Goal: Subscribe to service/newsletter

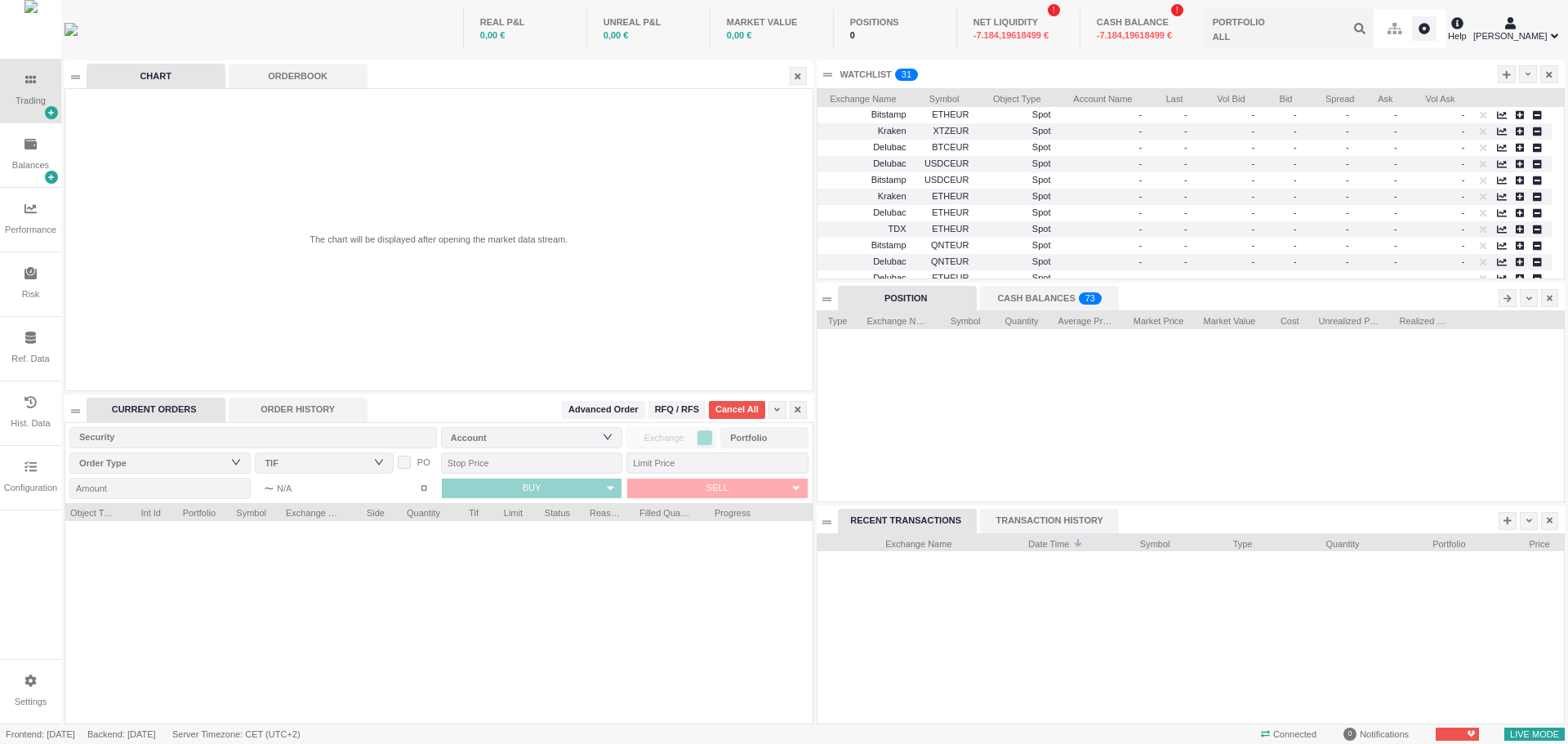
scroll to position [191, 746]
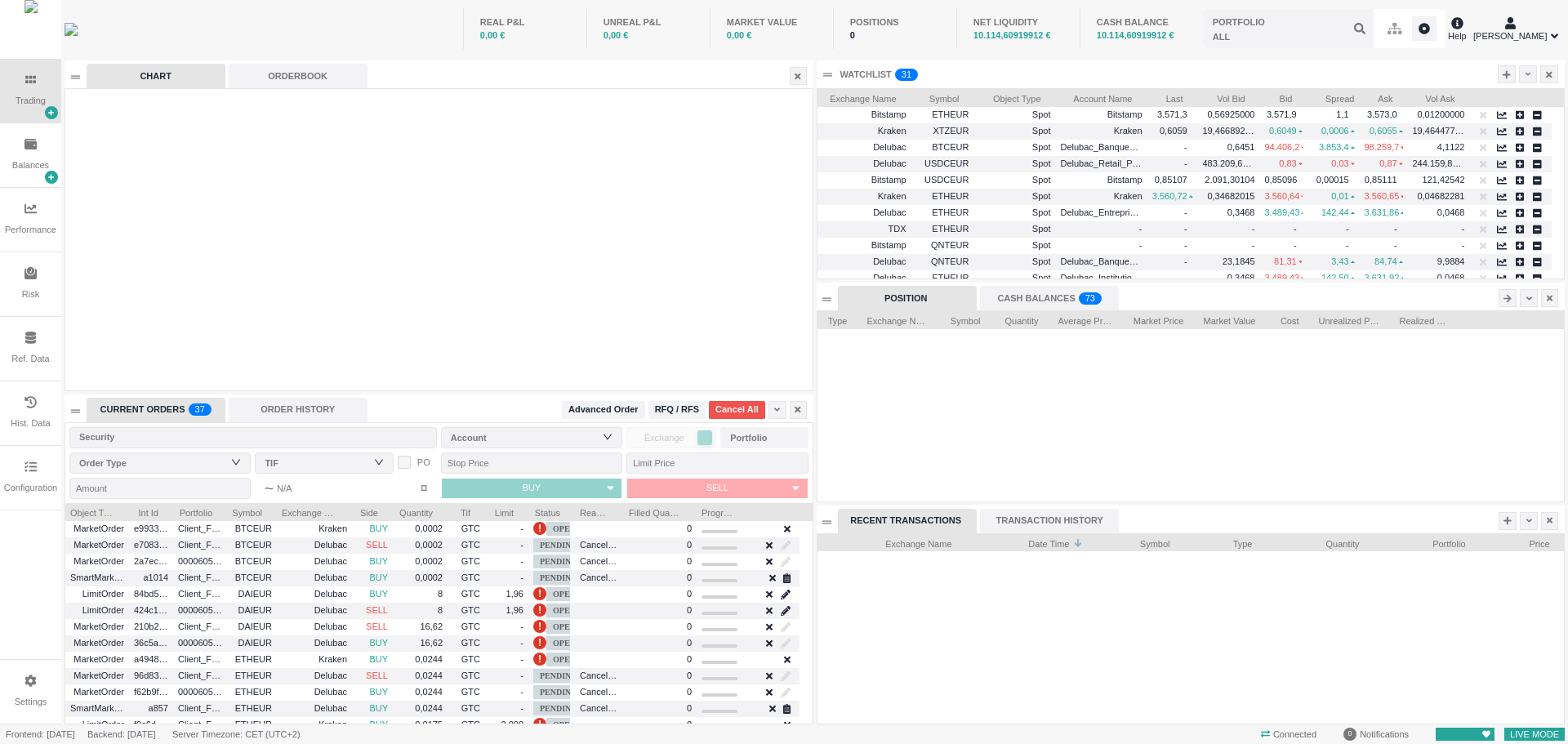
click at [1237, 415] on div at bounding box center [1191, 415] width 747 height 173
click at [1529, 73] on icon at bounding box center [1528, 74] width 6 height 9
click at [1488, 128] on li "Table Settings" at bounding box center [1489, 129] width 91 height 26
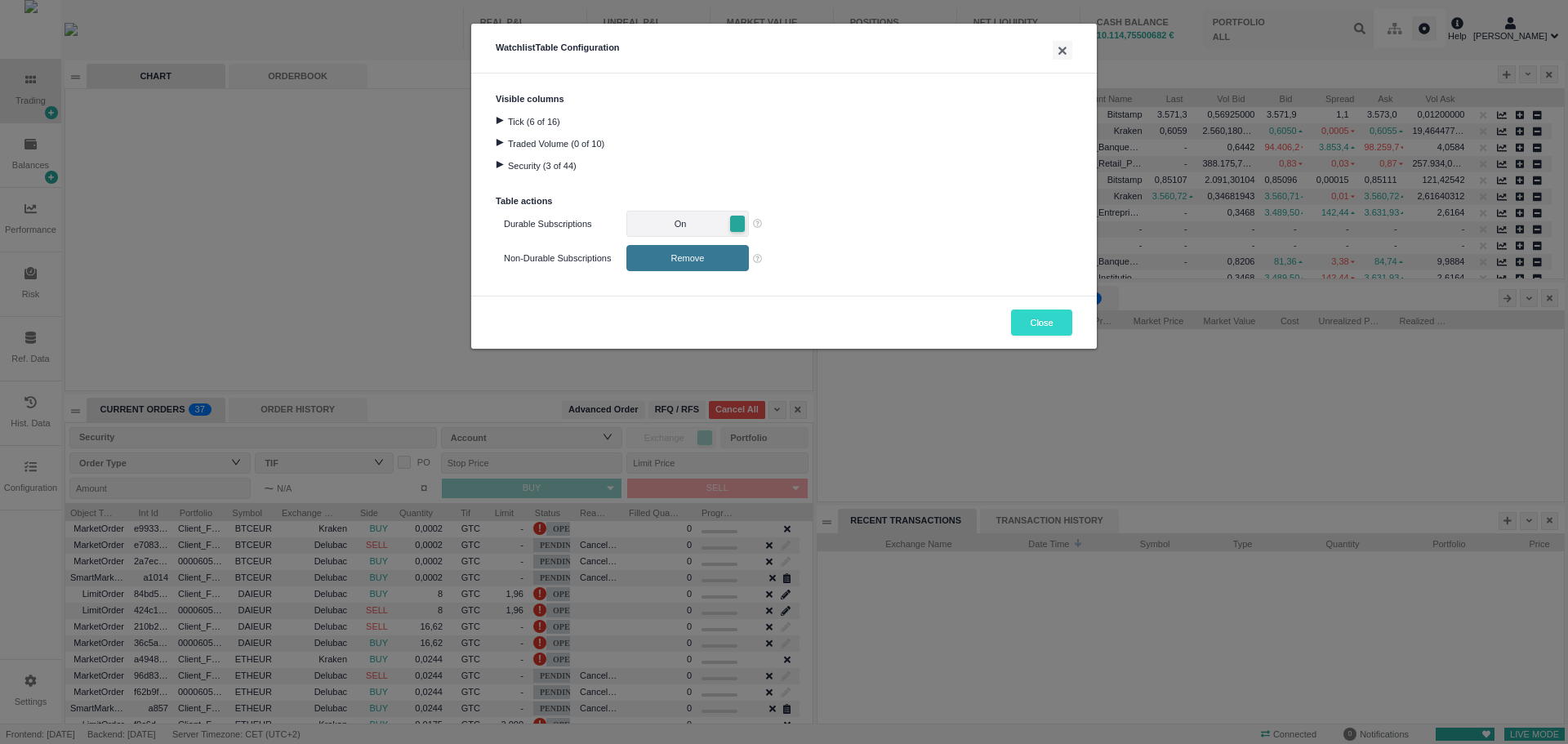
click at [1042, 323] on button "Close" at bounding box center [1042, 323] width 61 height 26
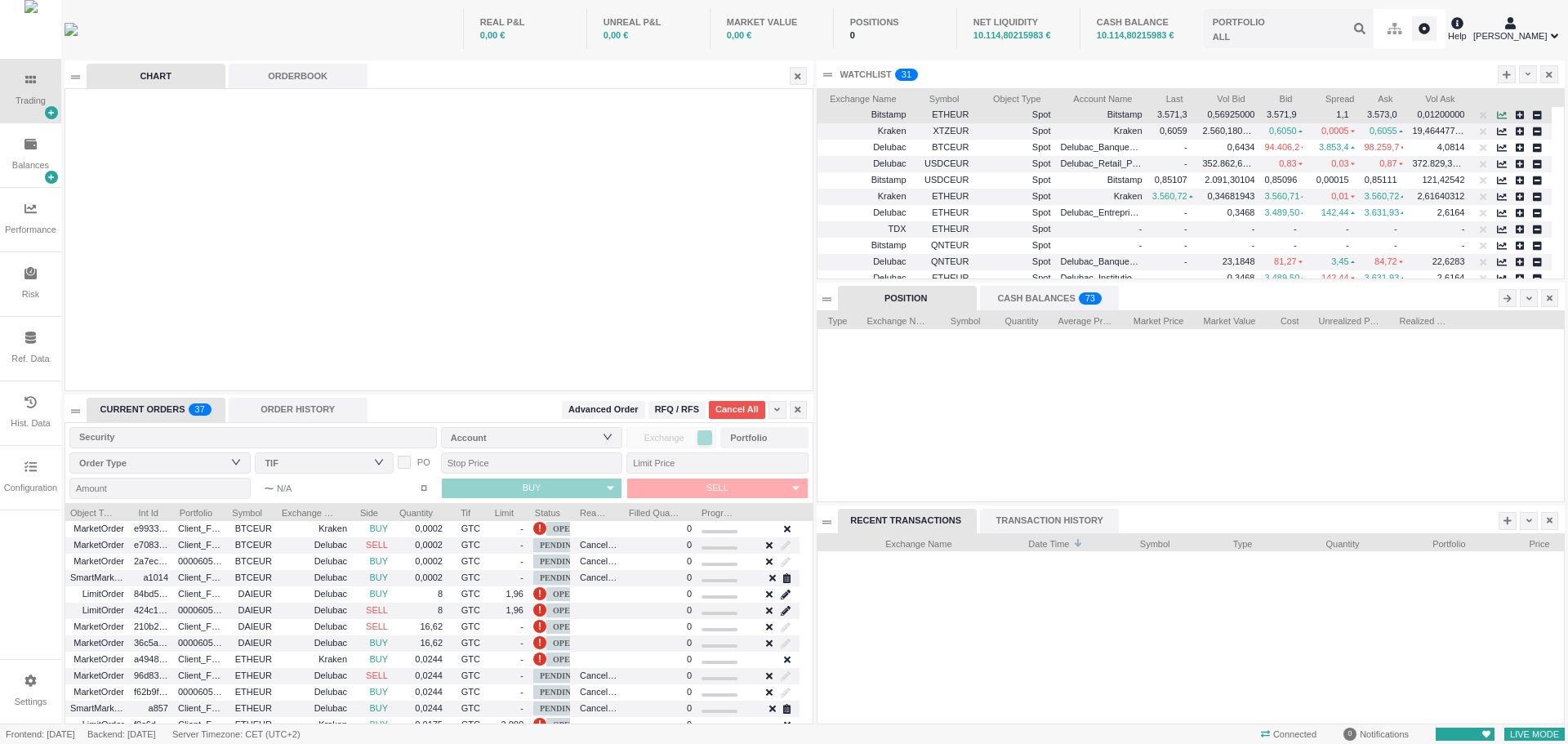
click at [1501, 114] on icon "button" at bounding box center [1502, 115] width 9 height 8
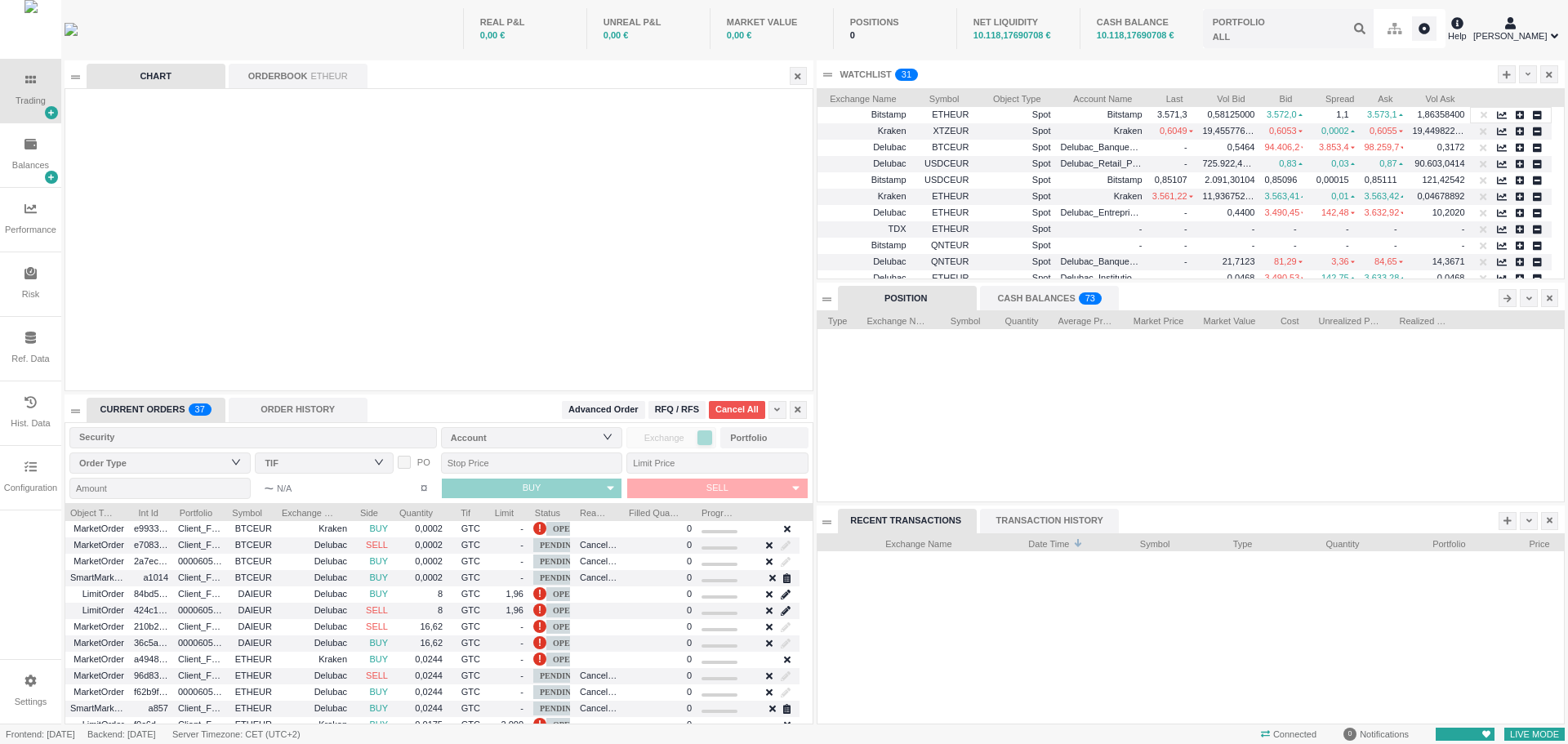
click at [1110, 700] on div at bounding box center [1191, 638] width 747 height 173
click at [1506, 73] on icon at bounding box center [1506, 73] width 8 height 8
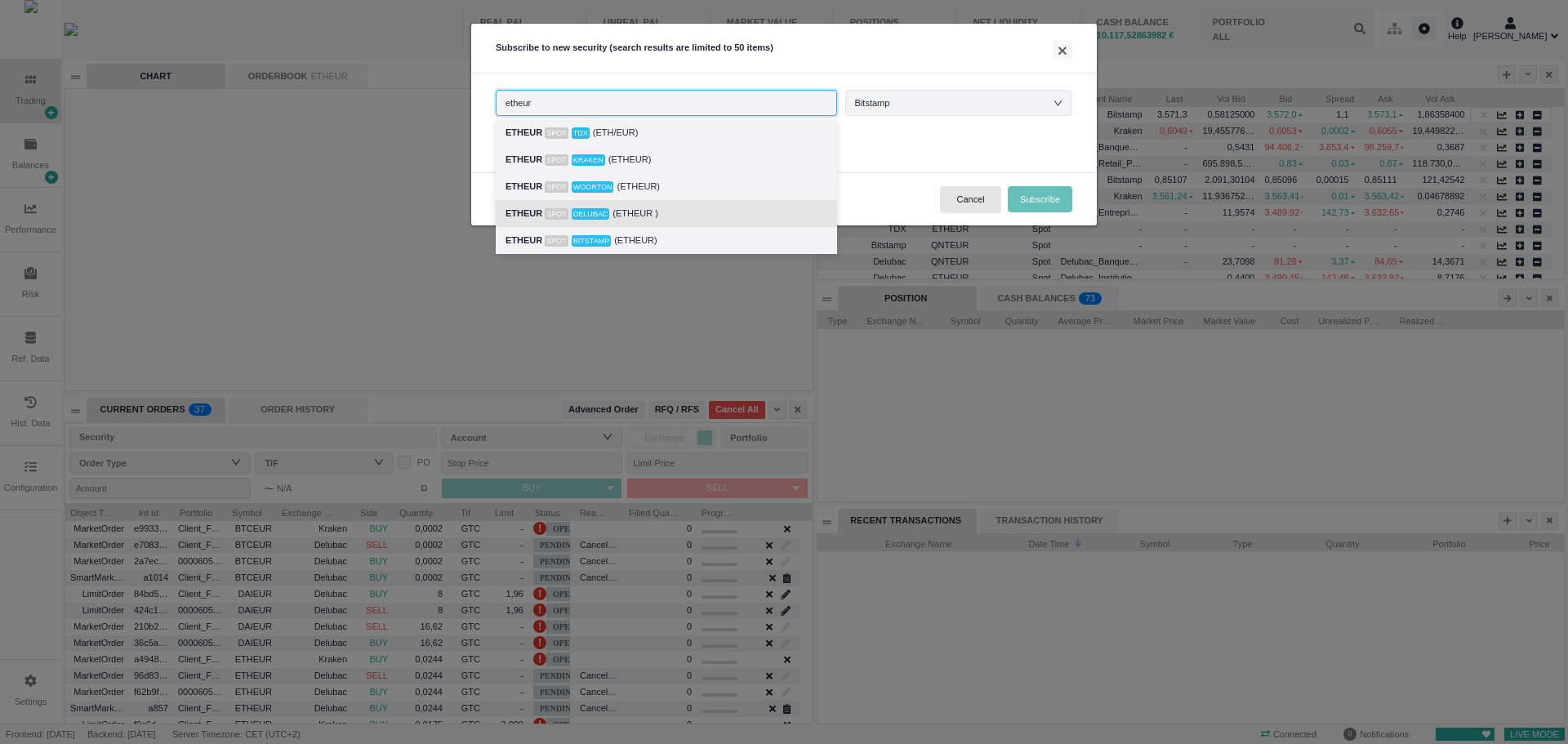
click at [691, 210] on div "ETHEUR Spot Delubac (ETHEUR )" at bounding box center [666, 214] width 322 height 19
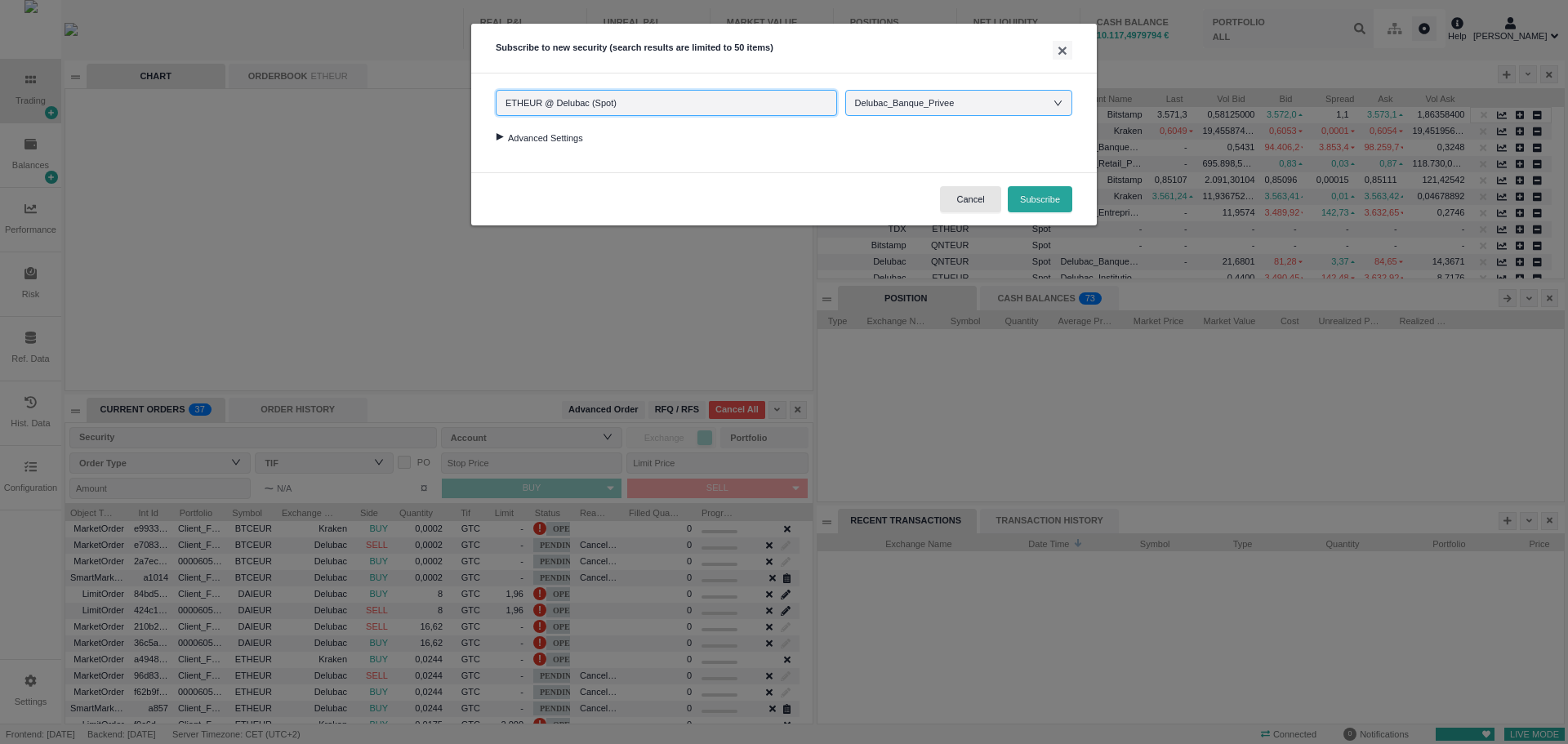
type input "ETHEUR @ Delubac (Spot)"
click at [951, 114] on div "Delubac_Banque_Privee" at bounding box center [913, 103] width 116 height 24
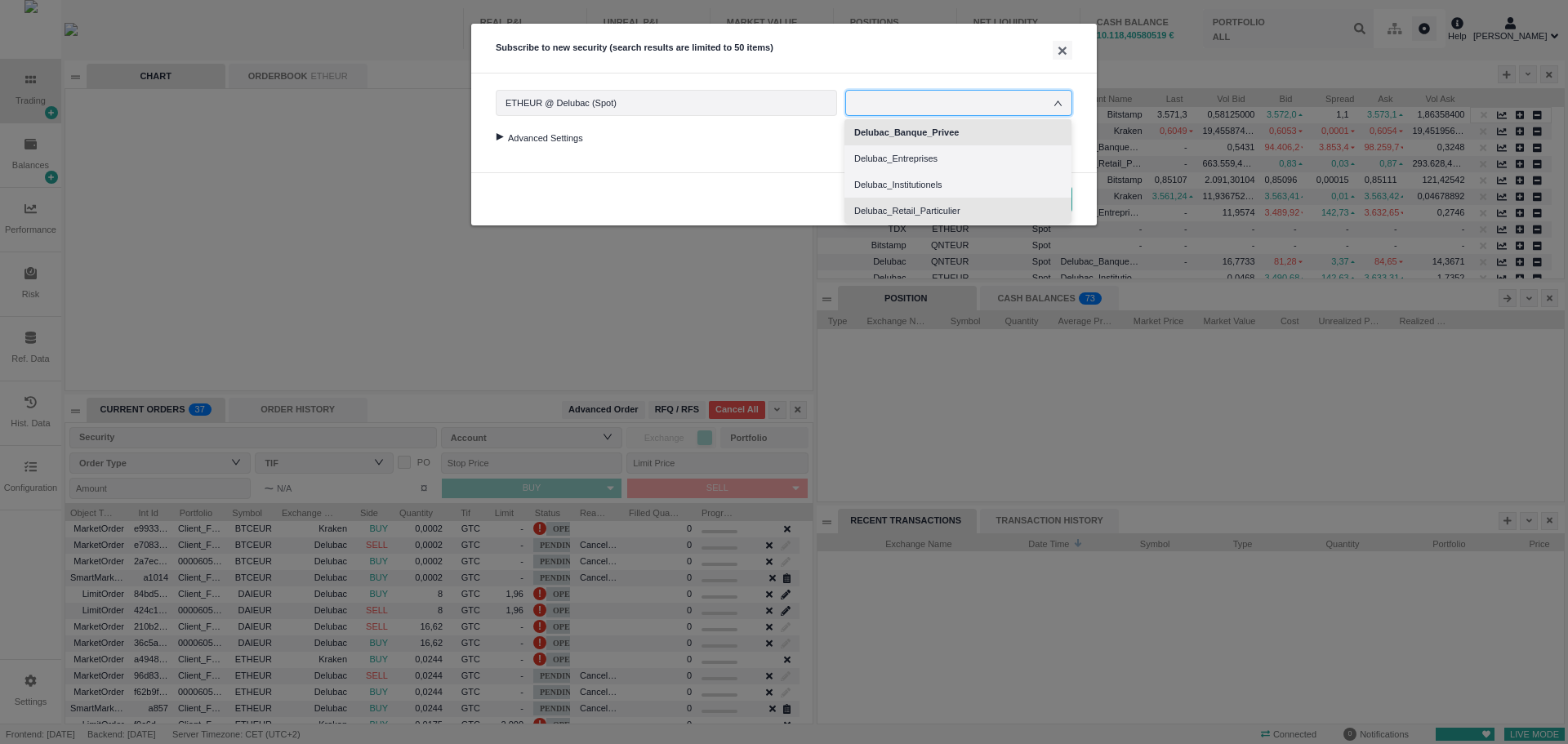
click at [923, 202] on li "Delubac_Retail_Particulier" at bounding box center [958, 211] width 227 height 26
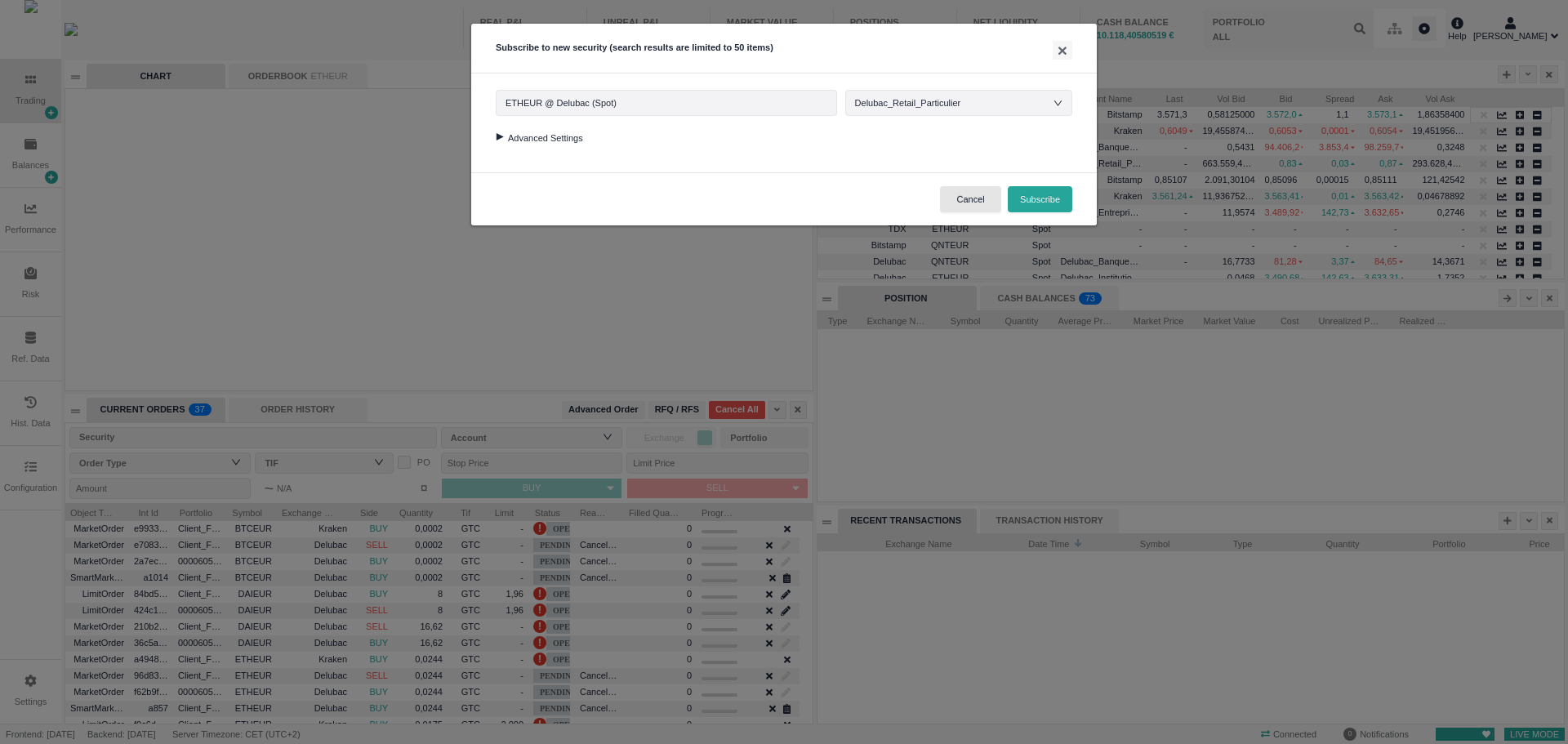
click at [501, 140] on div at bounding box center [500, 136] width 22 height 8
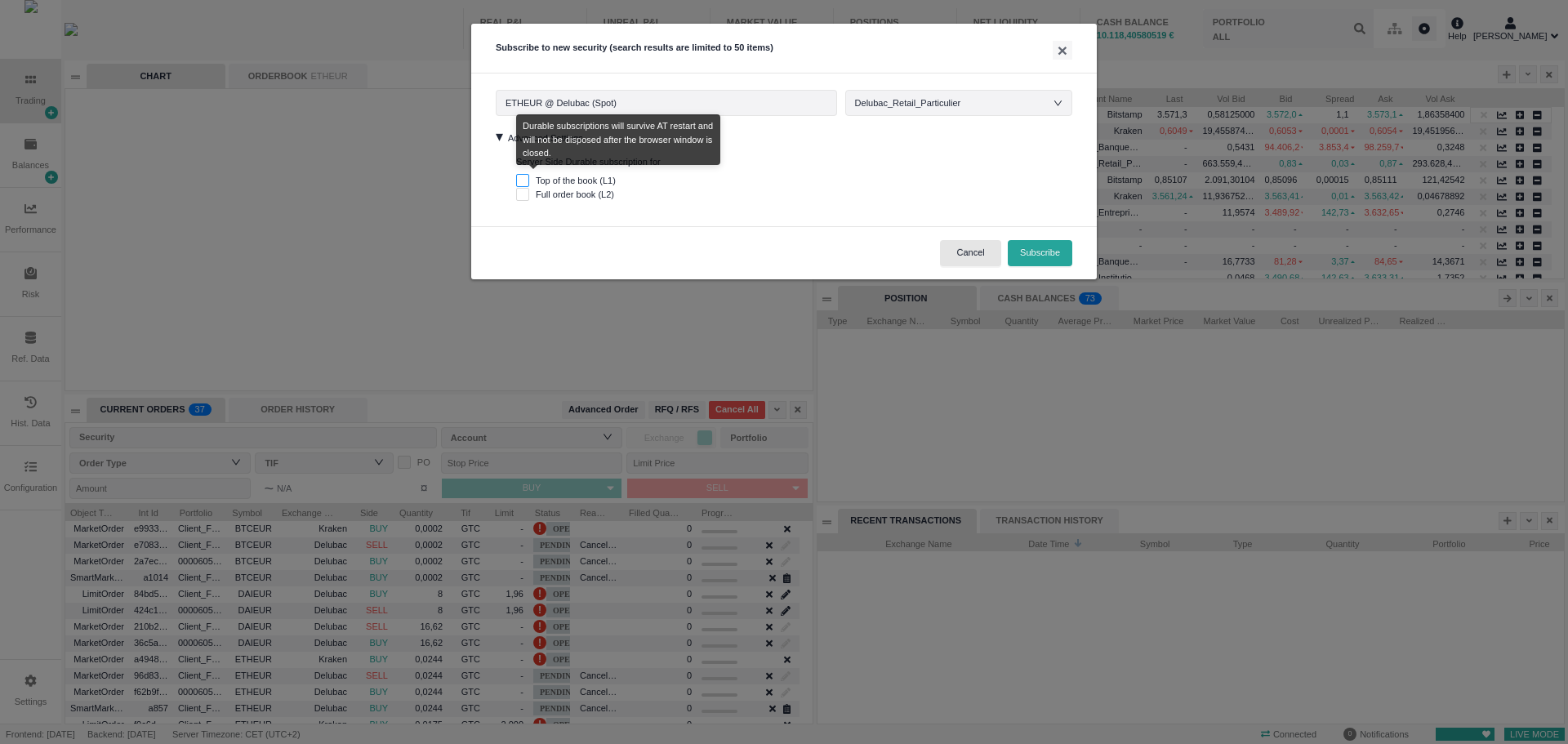
click at [522, 180] on input "Top of the book (L1)" at bounding box center [522, 180] width 13 height 13
checkbox input "true"
click at [522, 194] on input "Full order book (L2)" at bounding box center [522, 194] width 13 height 13
checkbox input "true"
click at [520, 181] on input "Top of the book (L1)" at bounding box center [522, 180] width 13 height 13
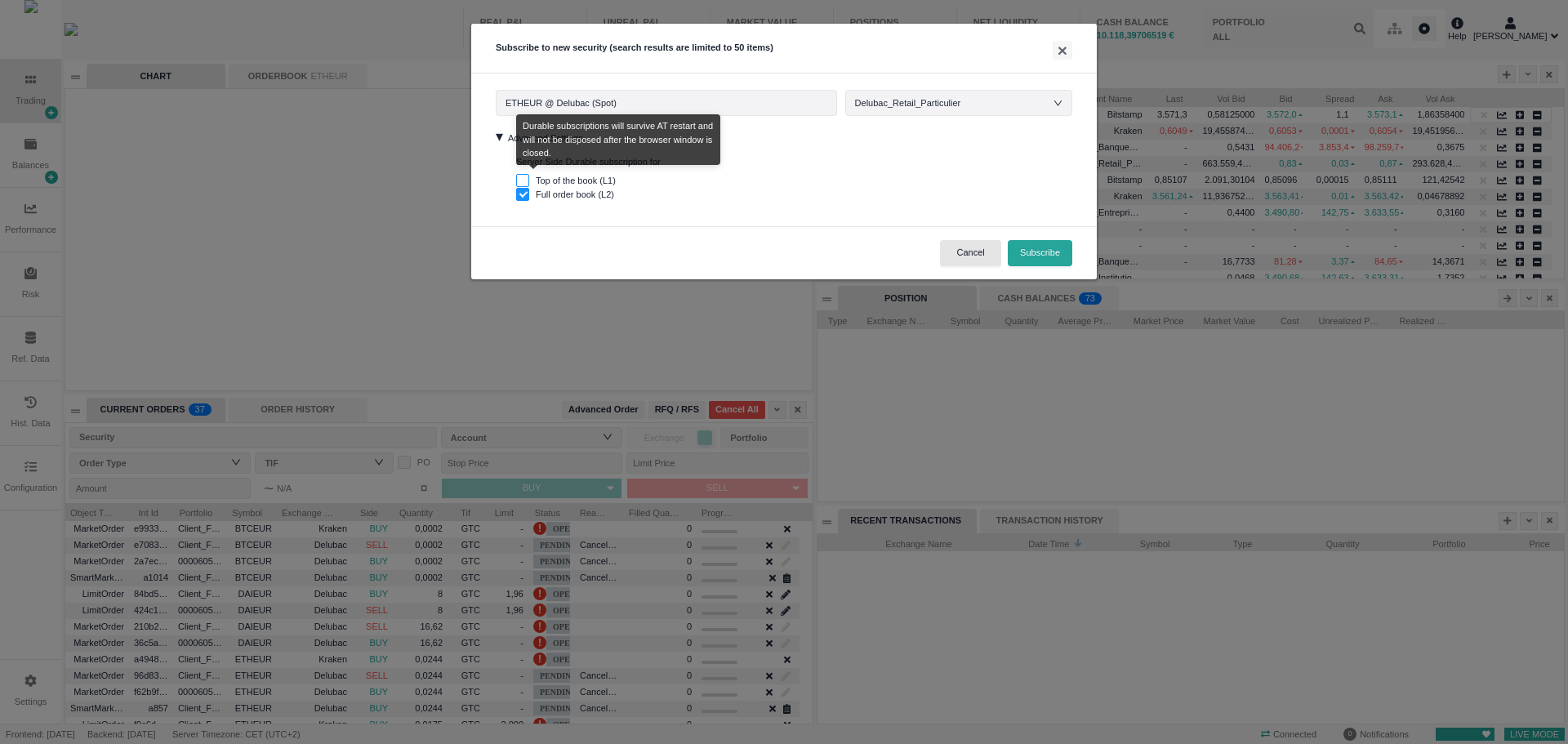
checkbox input "true"
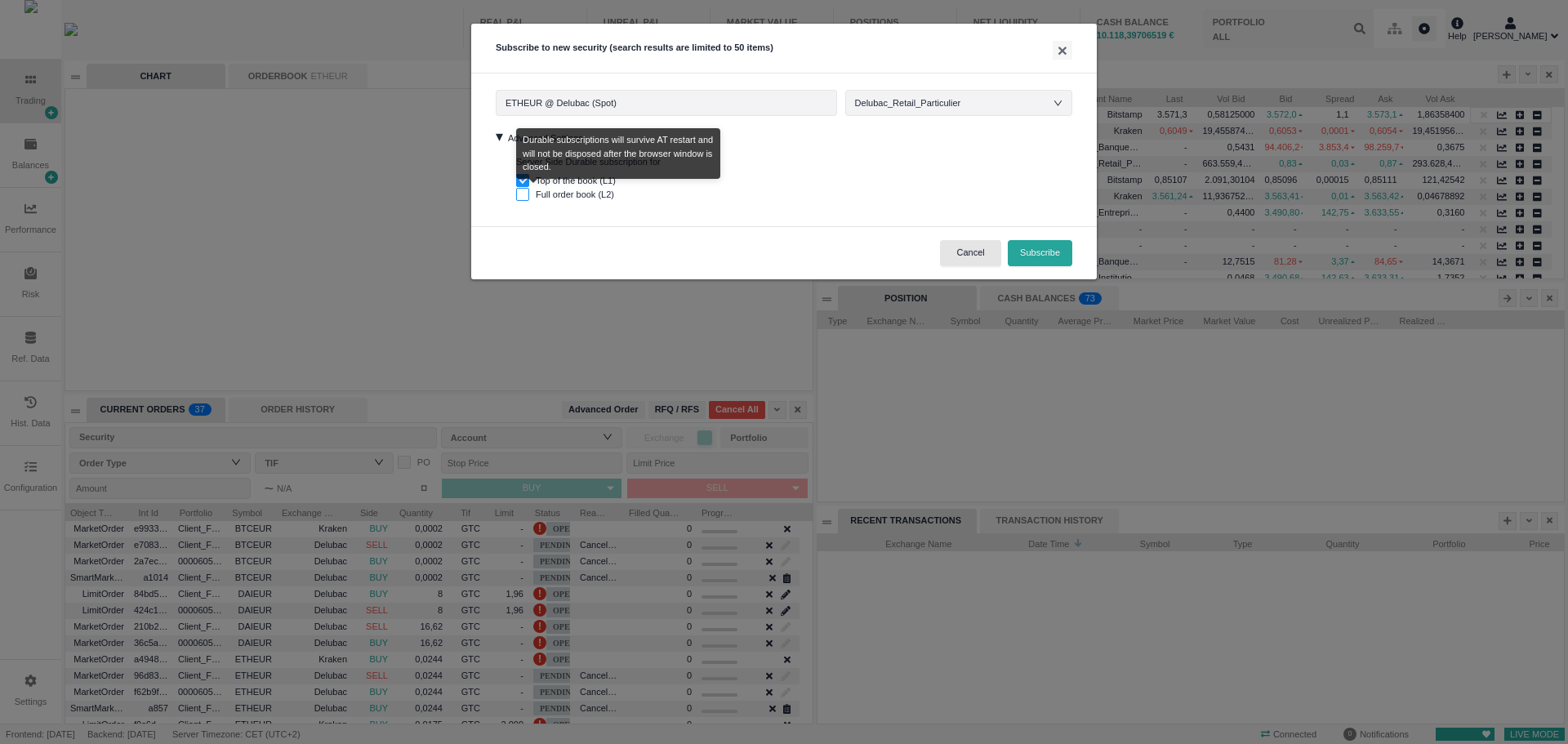
click at [525, 196] on input "Full order book (L2)" at bounding box center [522, 194] width 13 height 13
checkbox input "true"
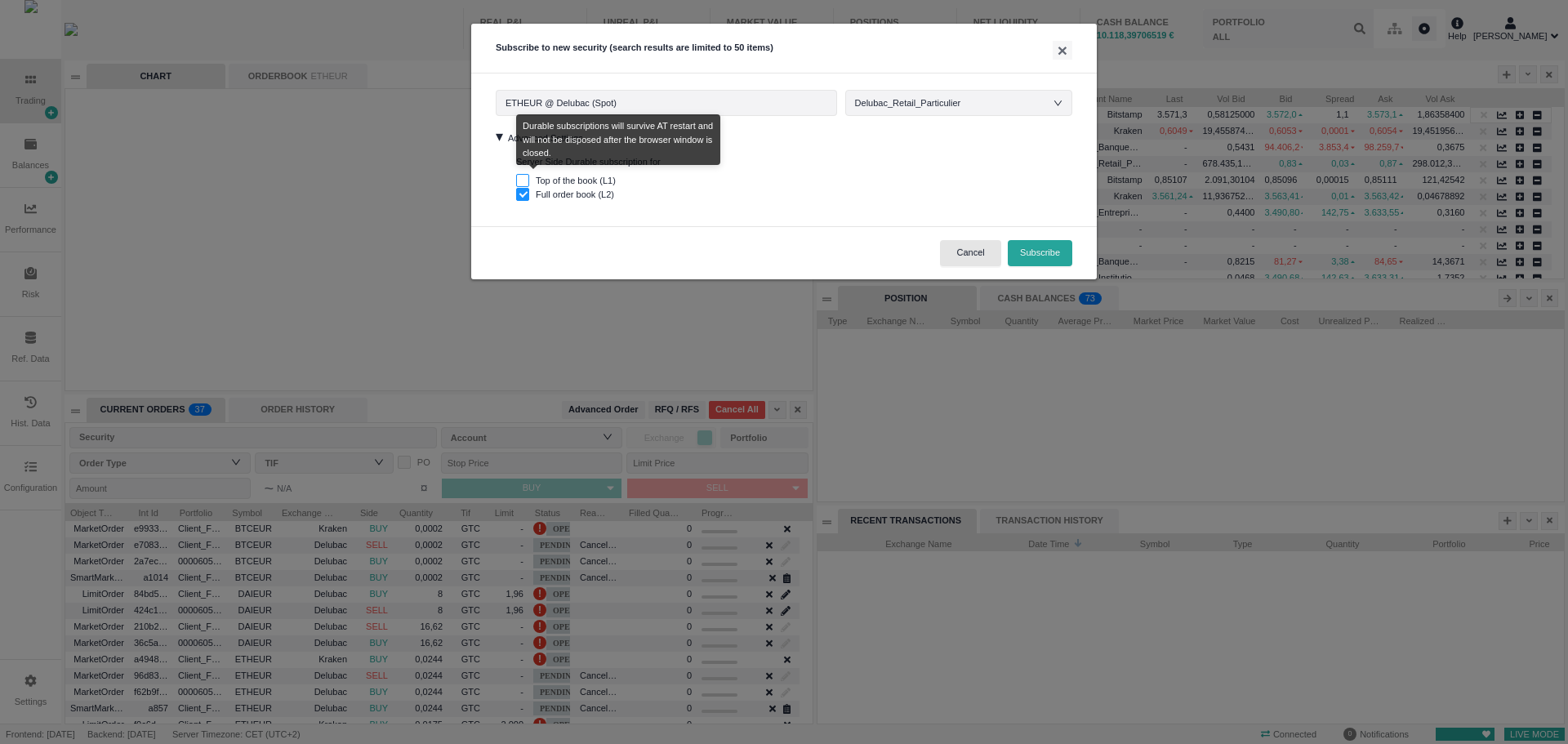
click at [524, 179] on input "Top of the book (L1)" at bounding box center [522, 180] width 13 height 13
checkbox input "true"
checkbox input "false"
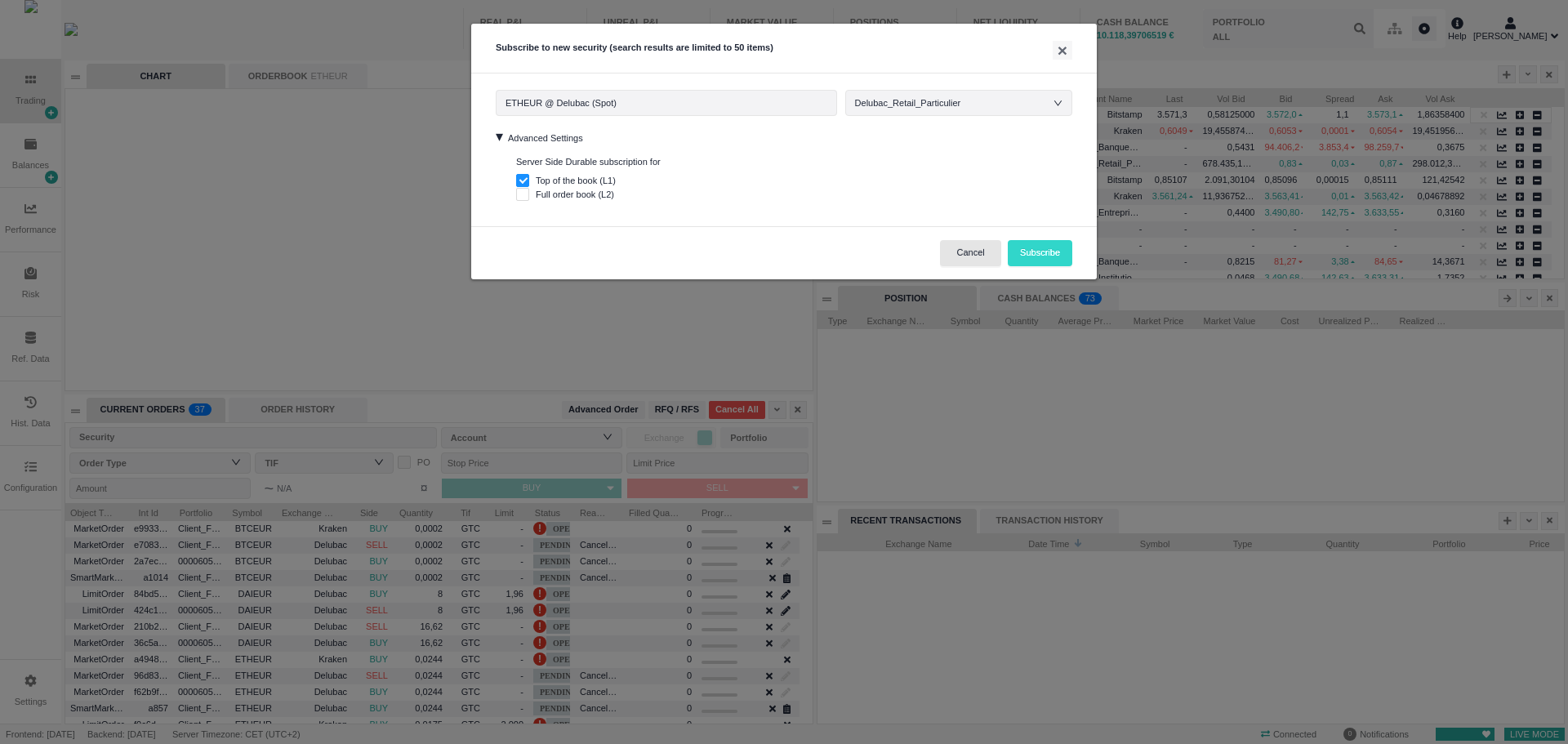
click at [1042, 254] on button "Subscribe" at bounding box center [1040, 253] width 65 height 26
checkbox input "false"
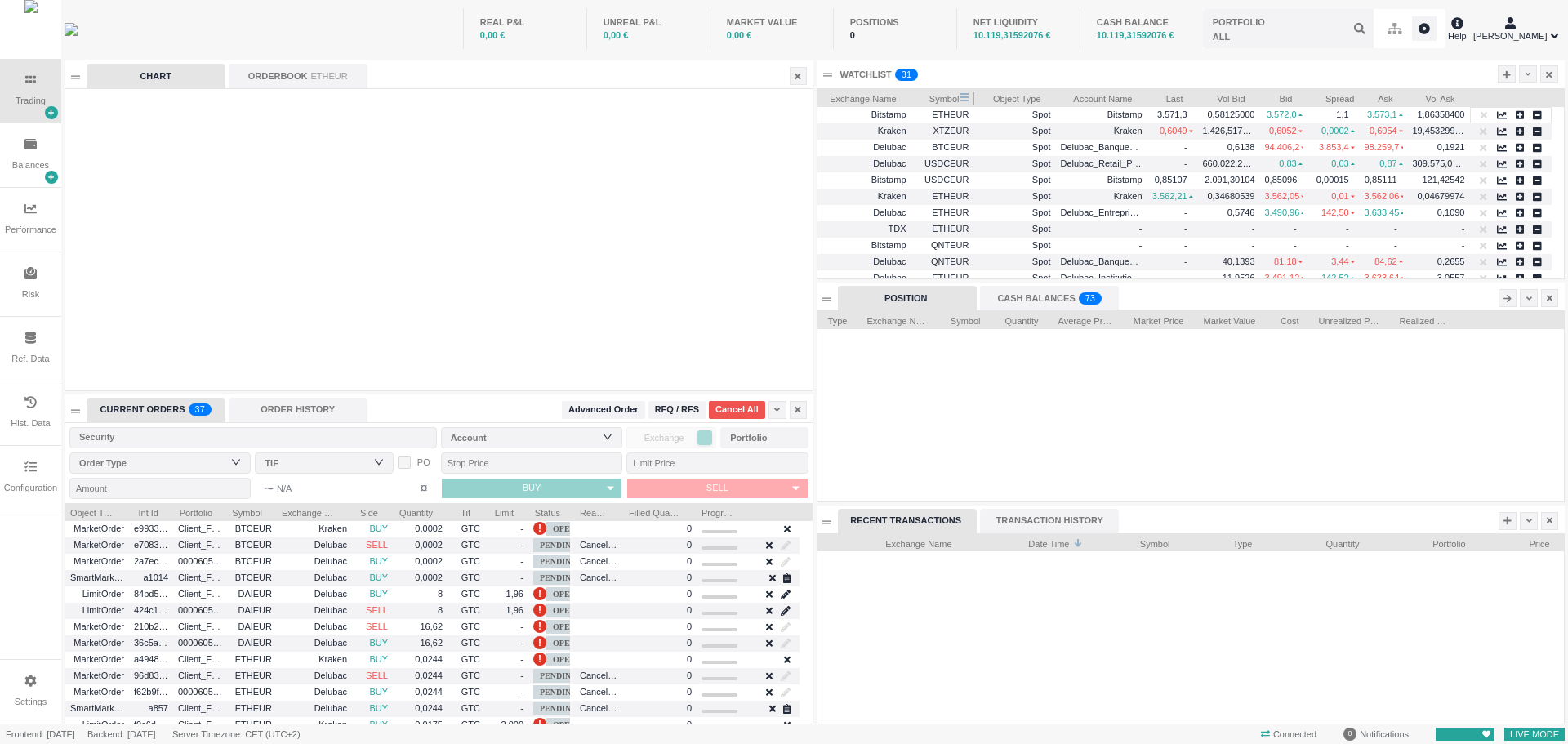
click at [940, 99] on span "Symbol" at bounding box center [938, 97] width 43 height 16
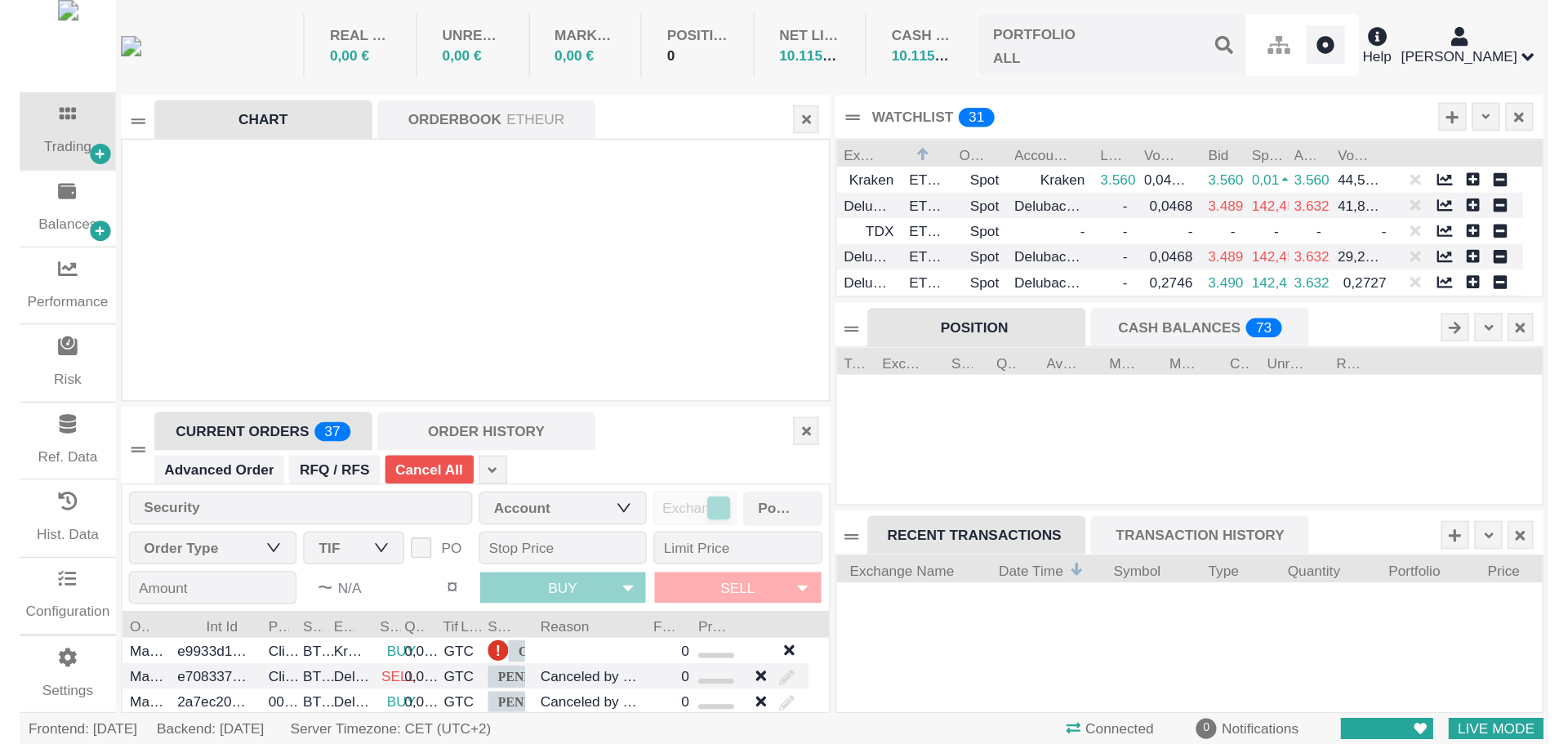
scroll to position [99, 450]
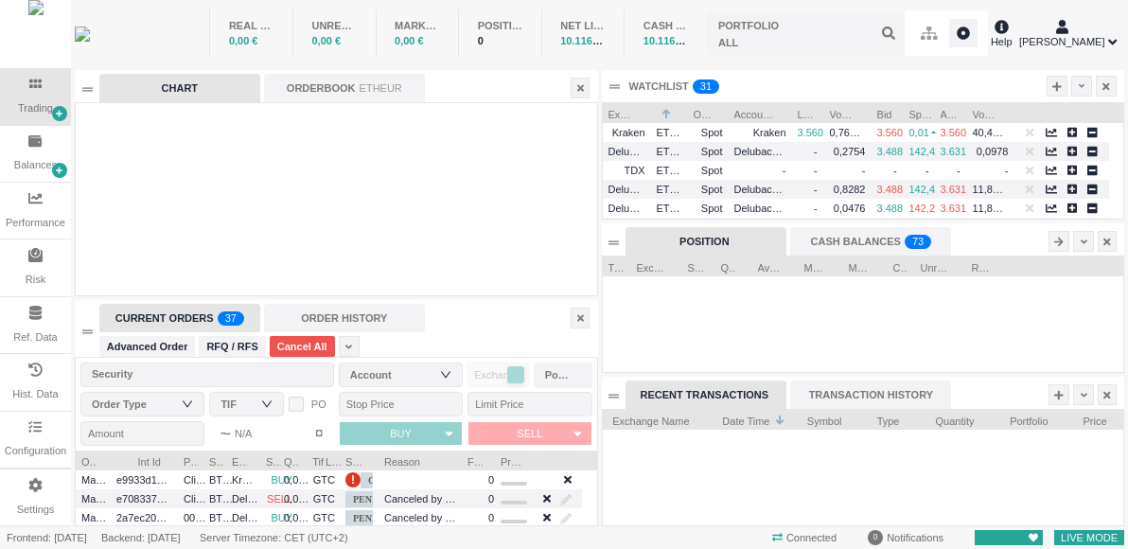
click at [798, 487] on div at bounding box center [863, 478] width 521 height 96
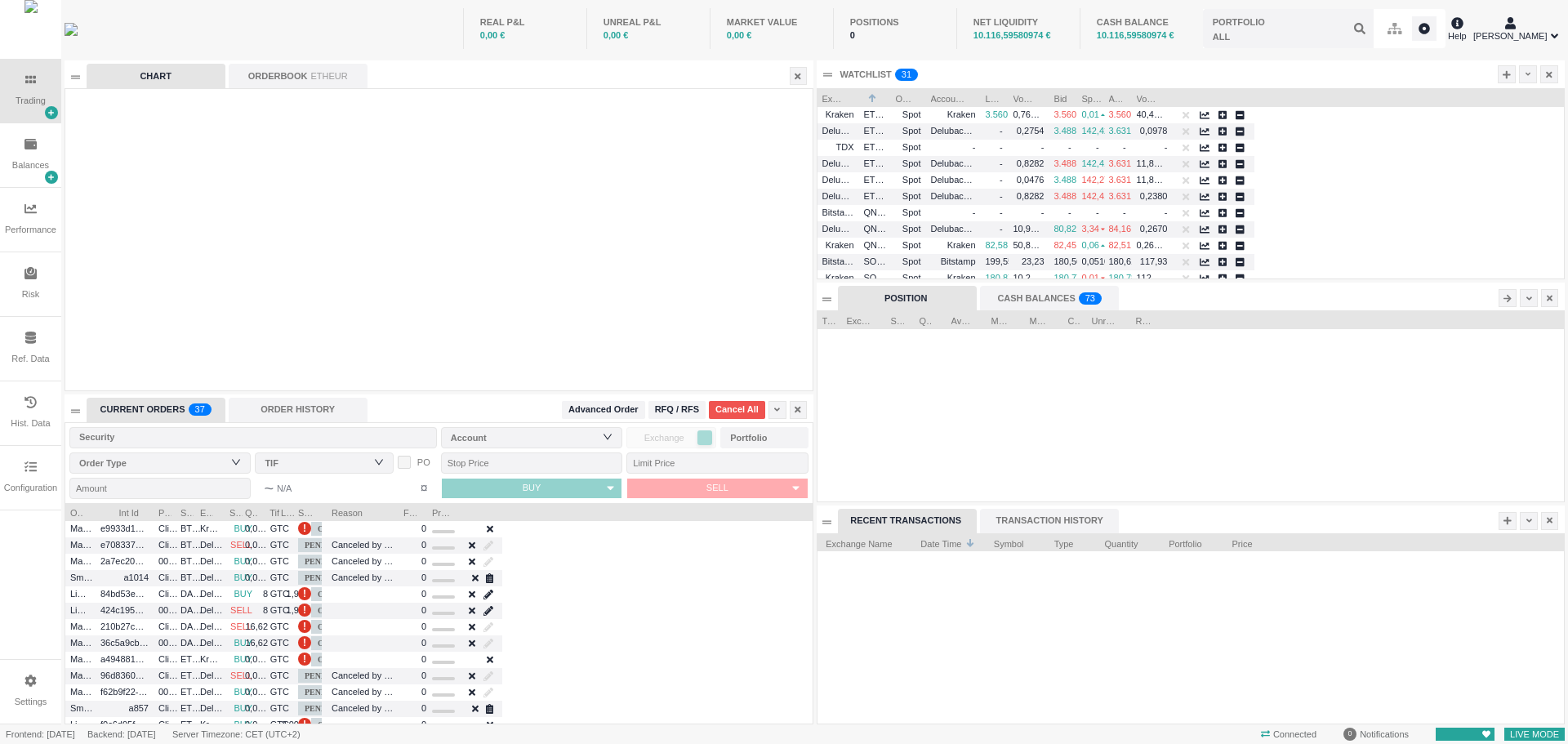
scroll to position [191, 746]
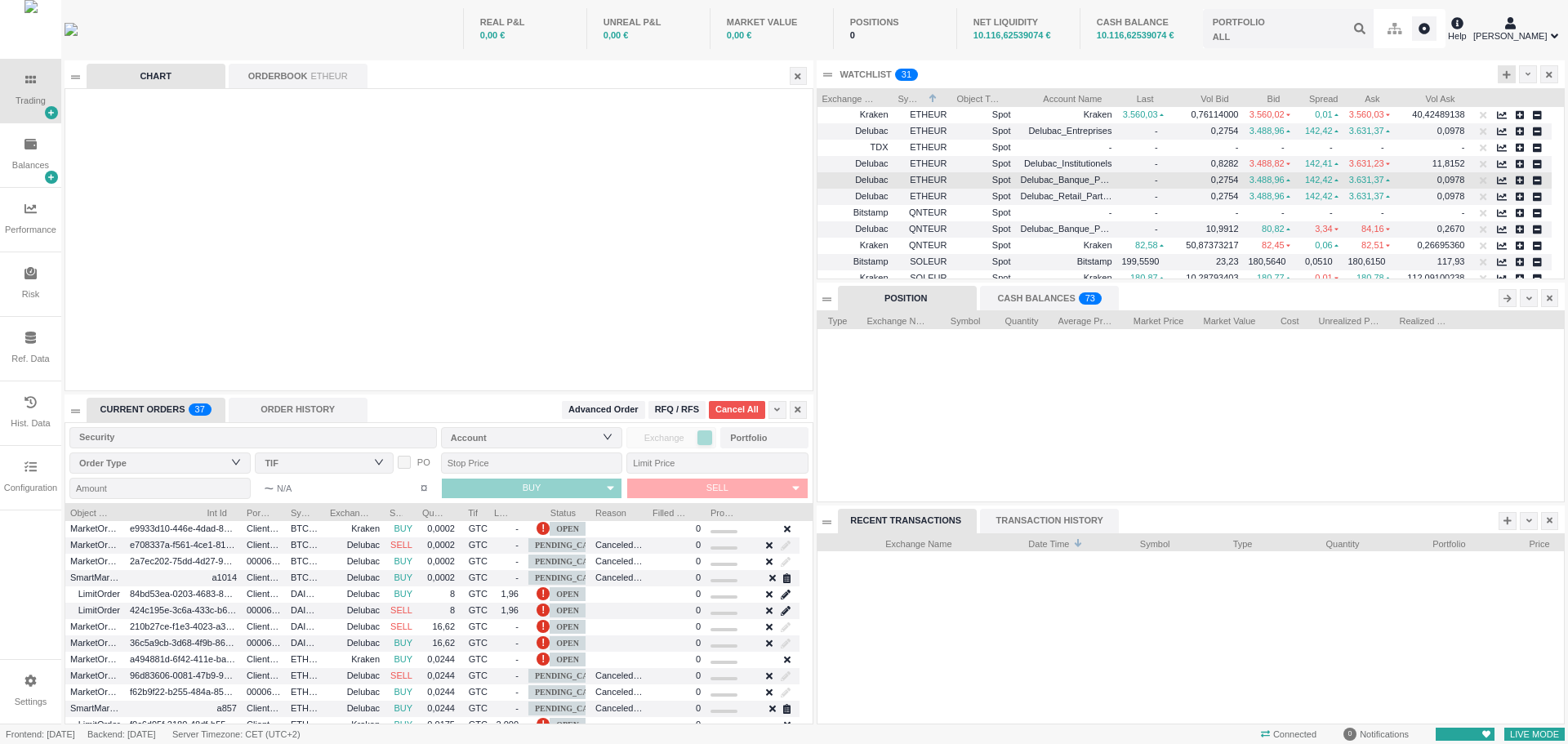
click at [1509, 72] on icon at bounding box center [1506, 74] width 8 height 9
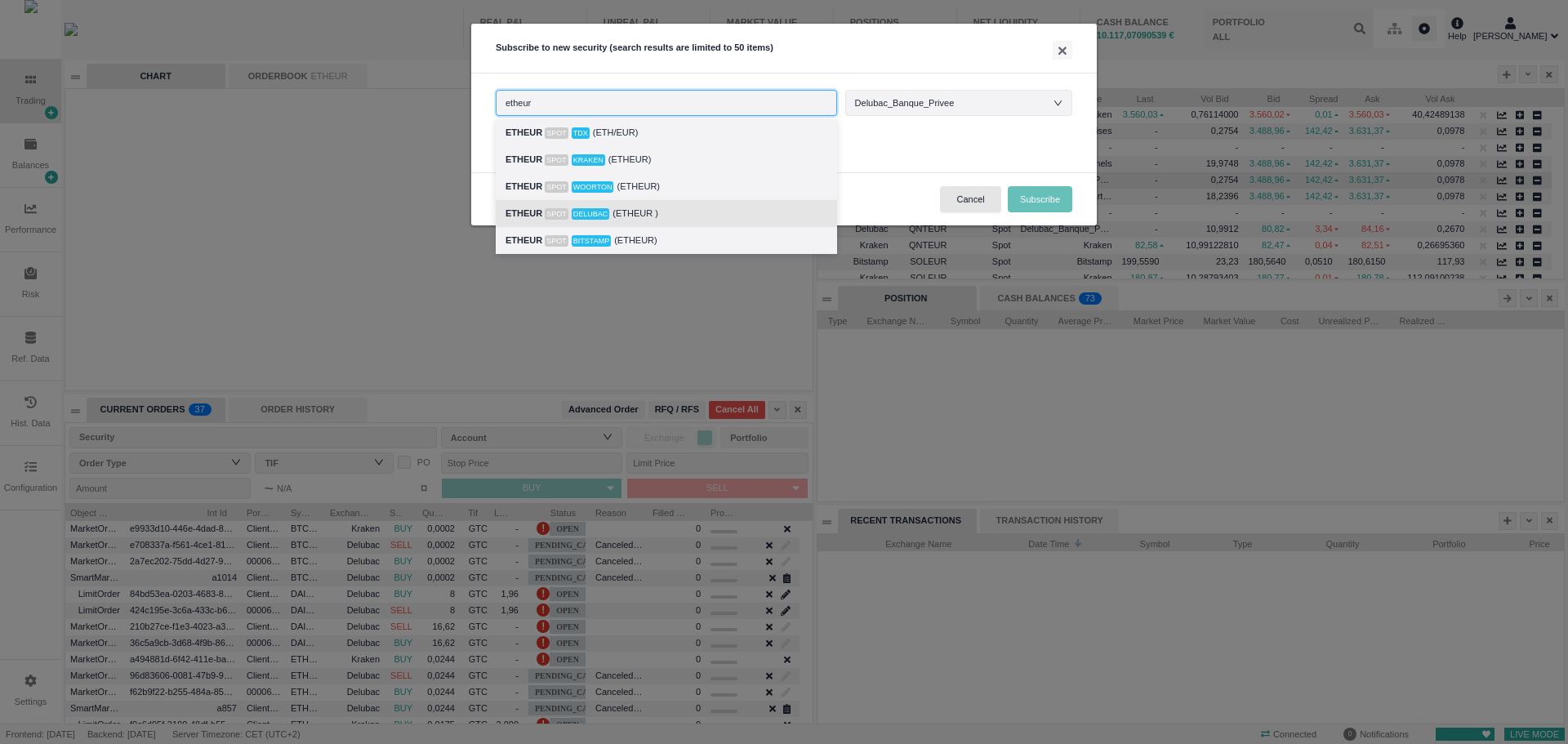
click at [666, 207] on div "ETHEUR Spot Delubac (ETHEUR )" at bounding box center [666, 214] width 322 height 19
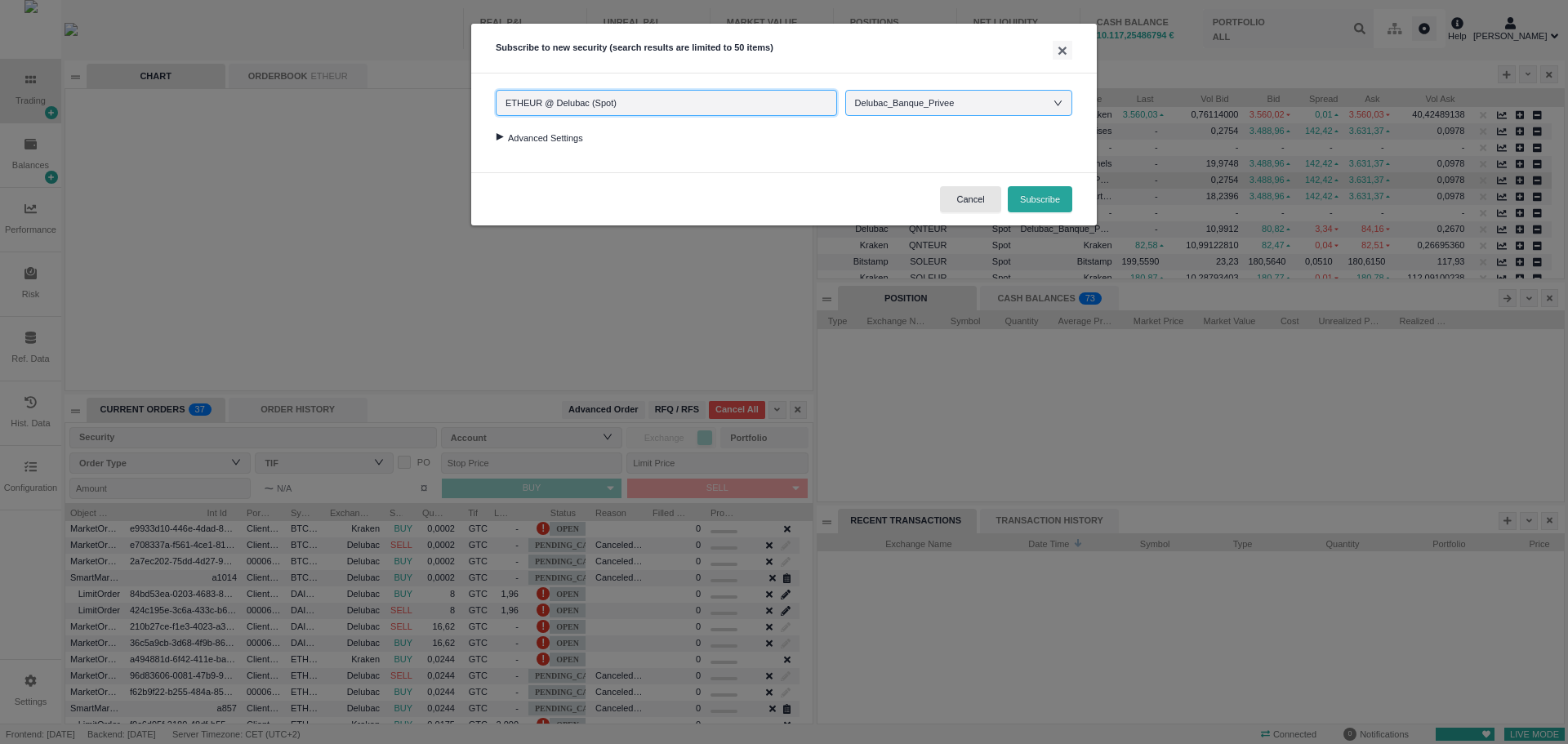
type input "ETHEUR @ Delubac (Spot)"
click at [893, 110] on div "Delubac_Banque_Privee" at bounding box center [913, 103] width 116 height 24
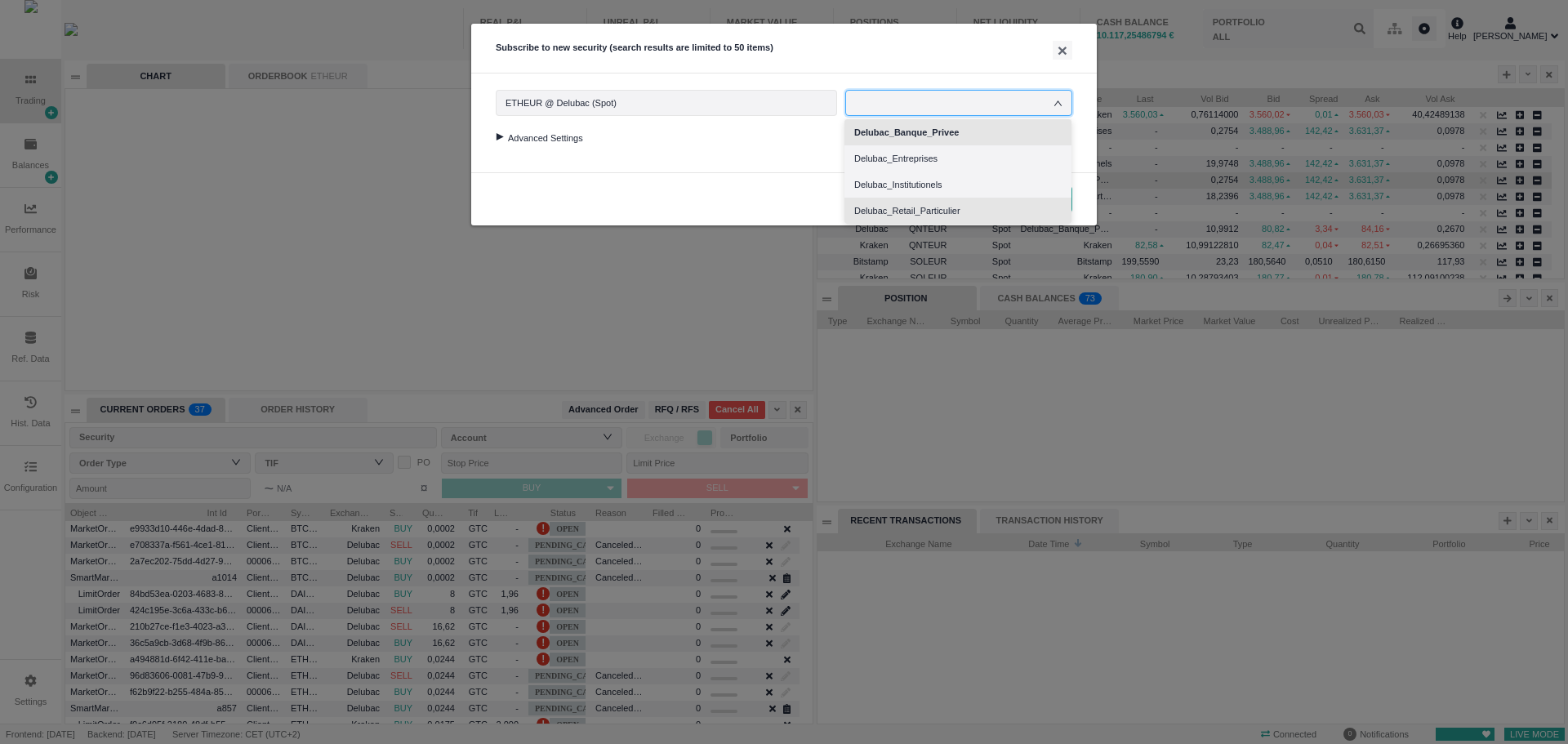
click at [919, 206] on li "Delubac_Retail_Particulier" at bounding box center [958, 211] width 227 height 26
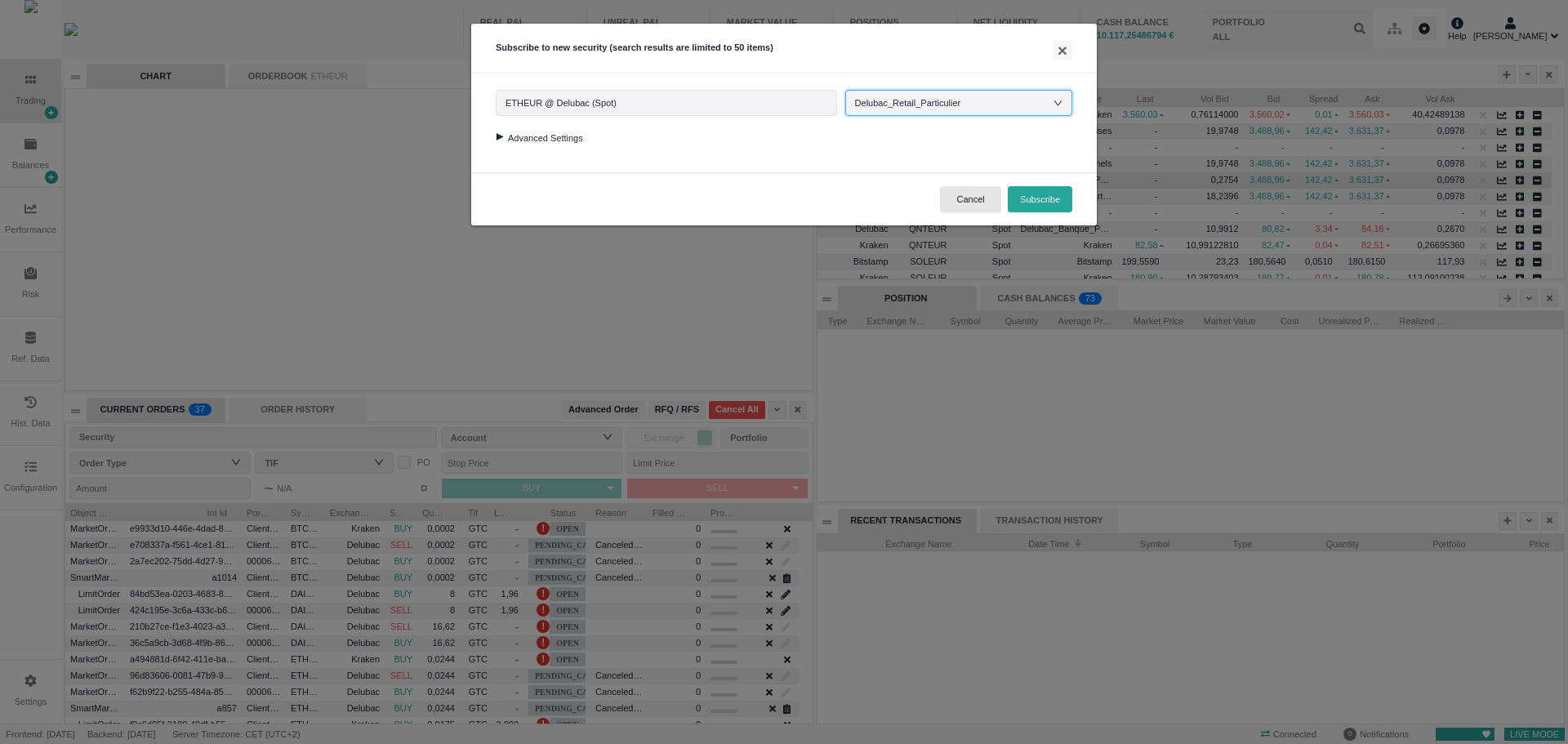
click at [501, 135] on div at bounding box center [500, 136] width 22 height 8
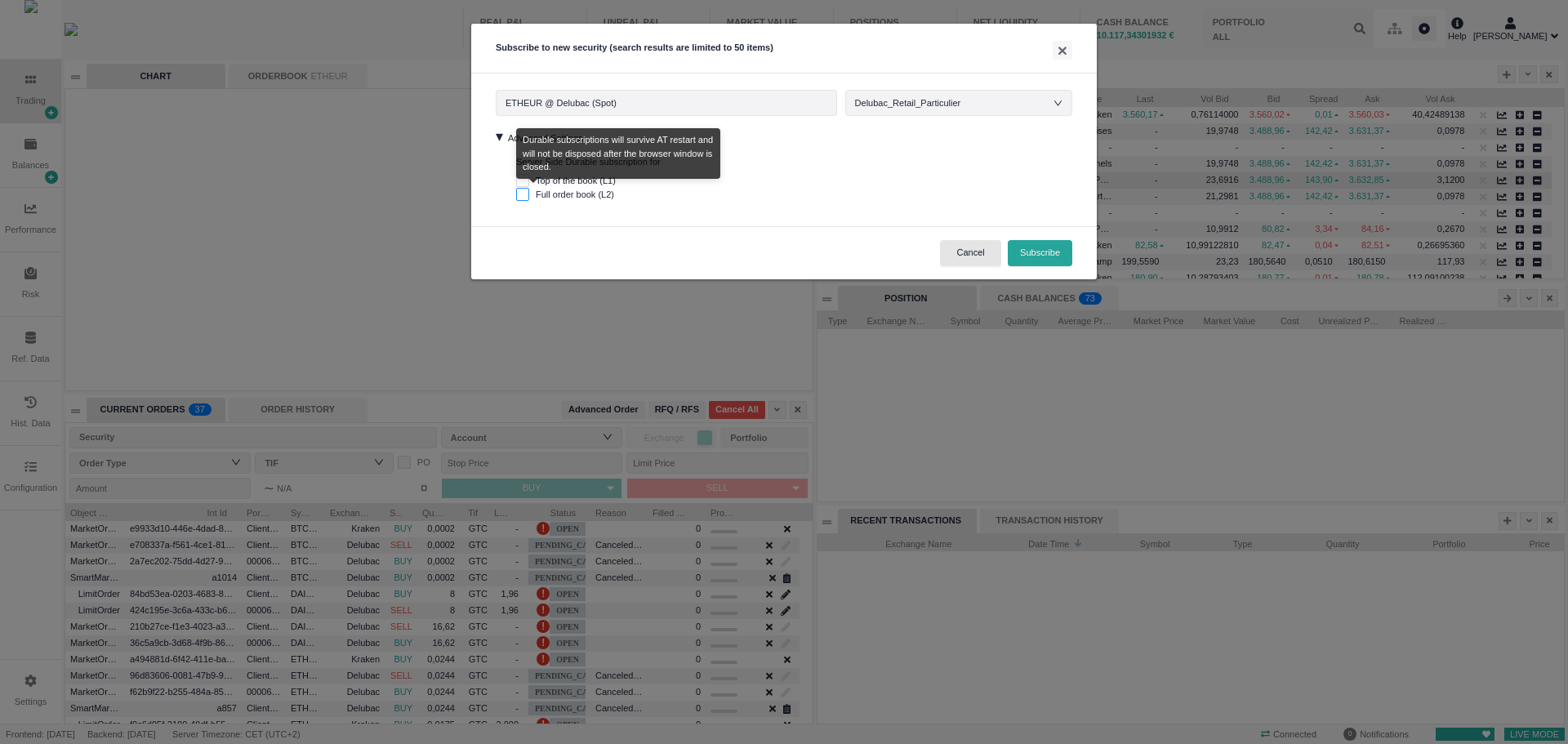
click at [521, 193] on input "Full order book (L2)" at bounding box center [522, 194] width 13 height 13
checkbox input "true"
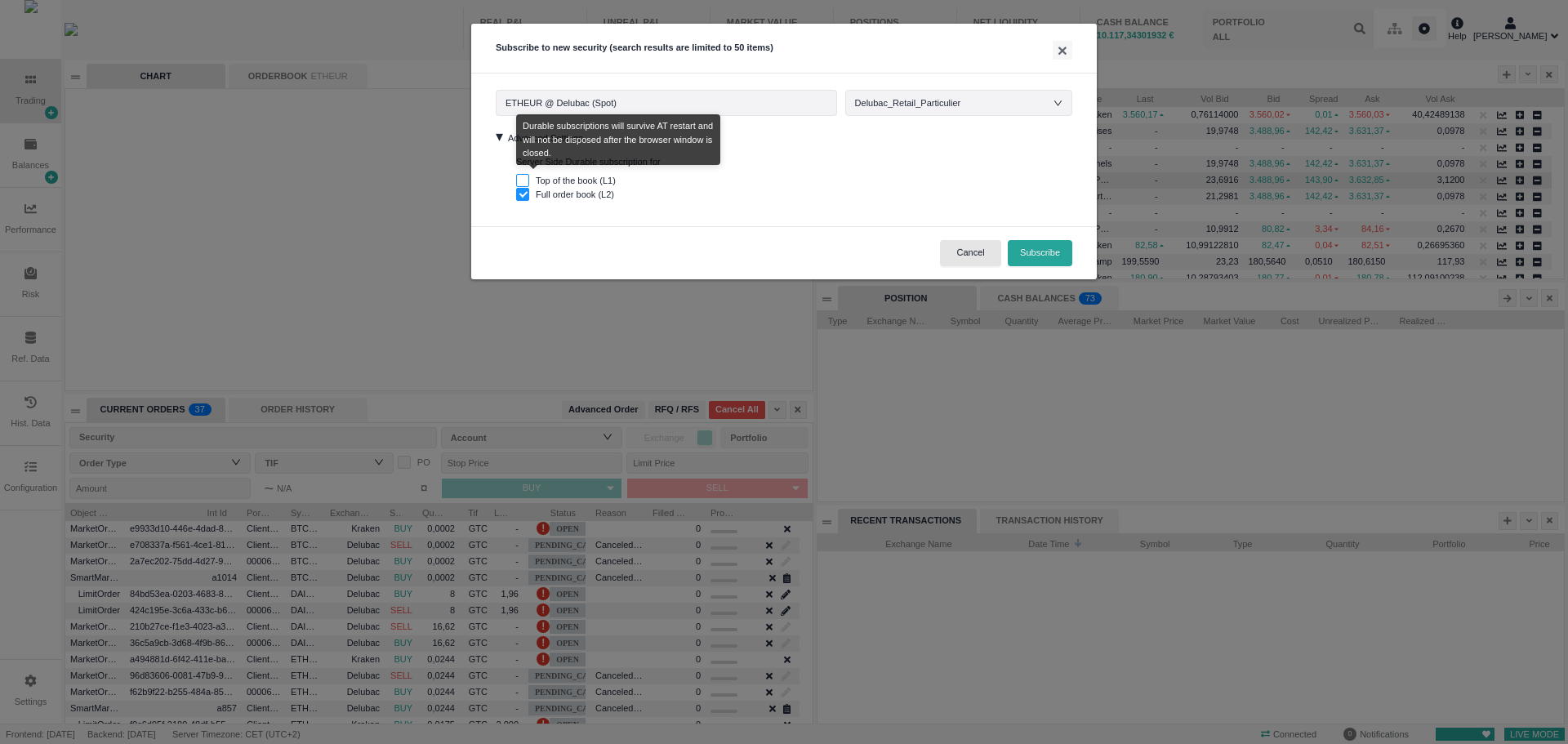
click at [526, 177] on input "Top of the book (L1)" at bounding box center [522, 180] width 13 height 13
checkbox input "true"
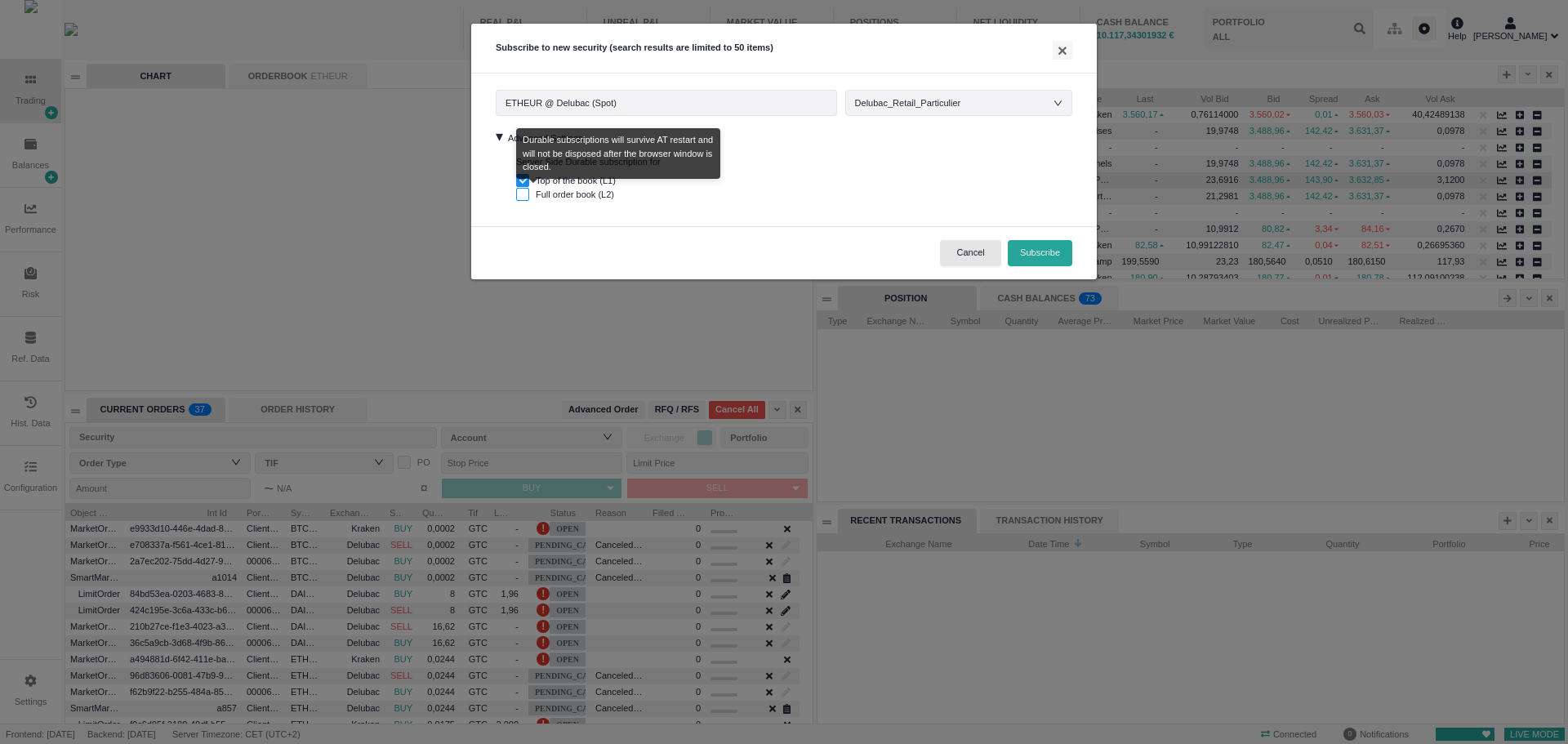
click at [521, 194] on input "Full order book (L2)" at bounding box center [522, 194] width 13 height 13
checkbox input "true"
checkbox input "false"
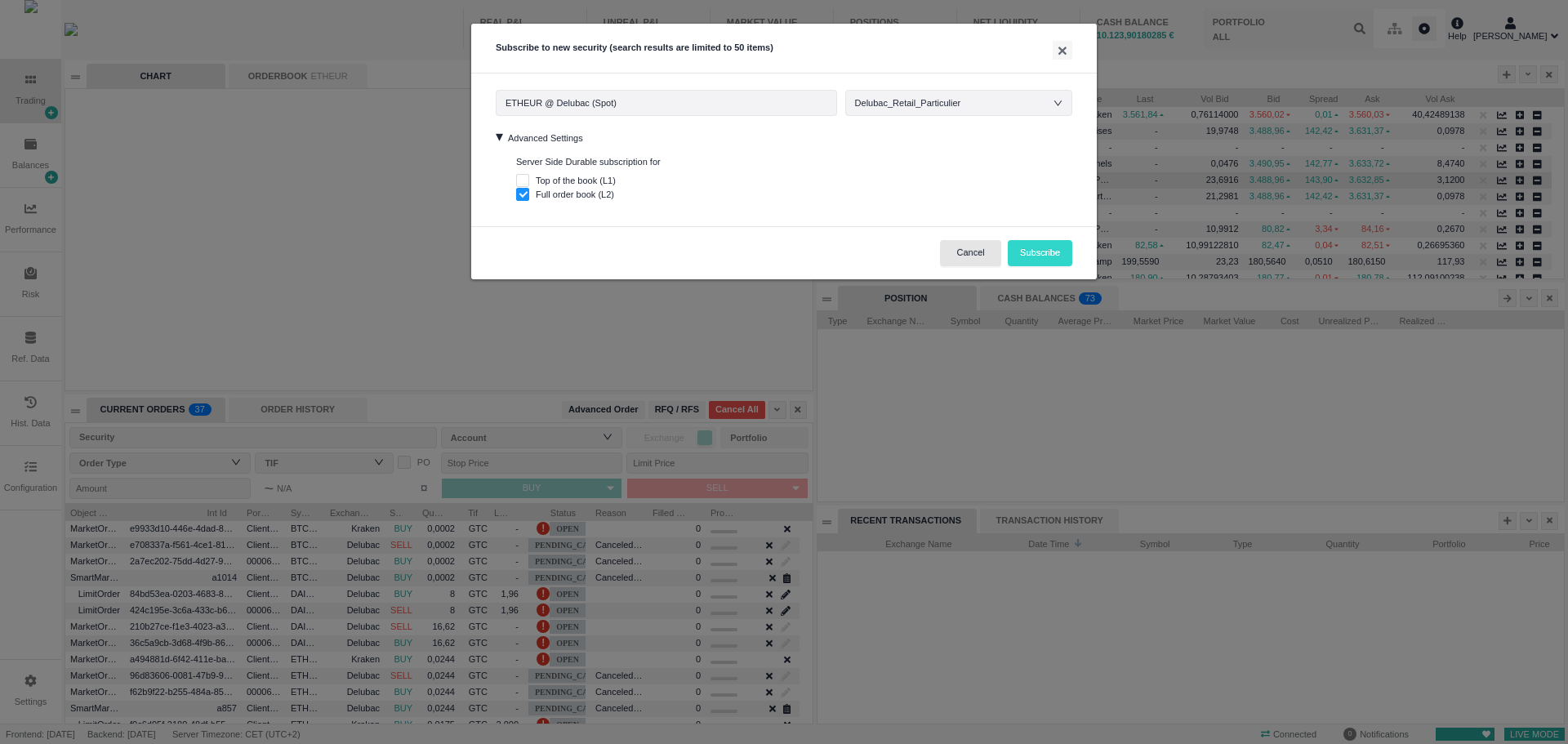
click at [1037, 255] on button "Subscribe" at bounding box center [1040, 253] width 65 height 26
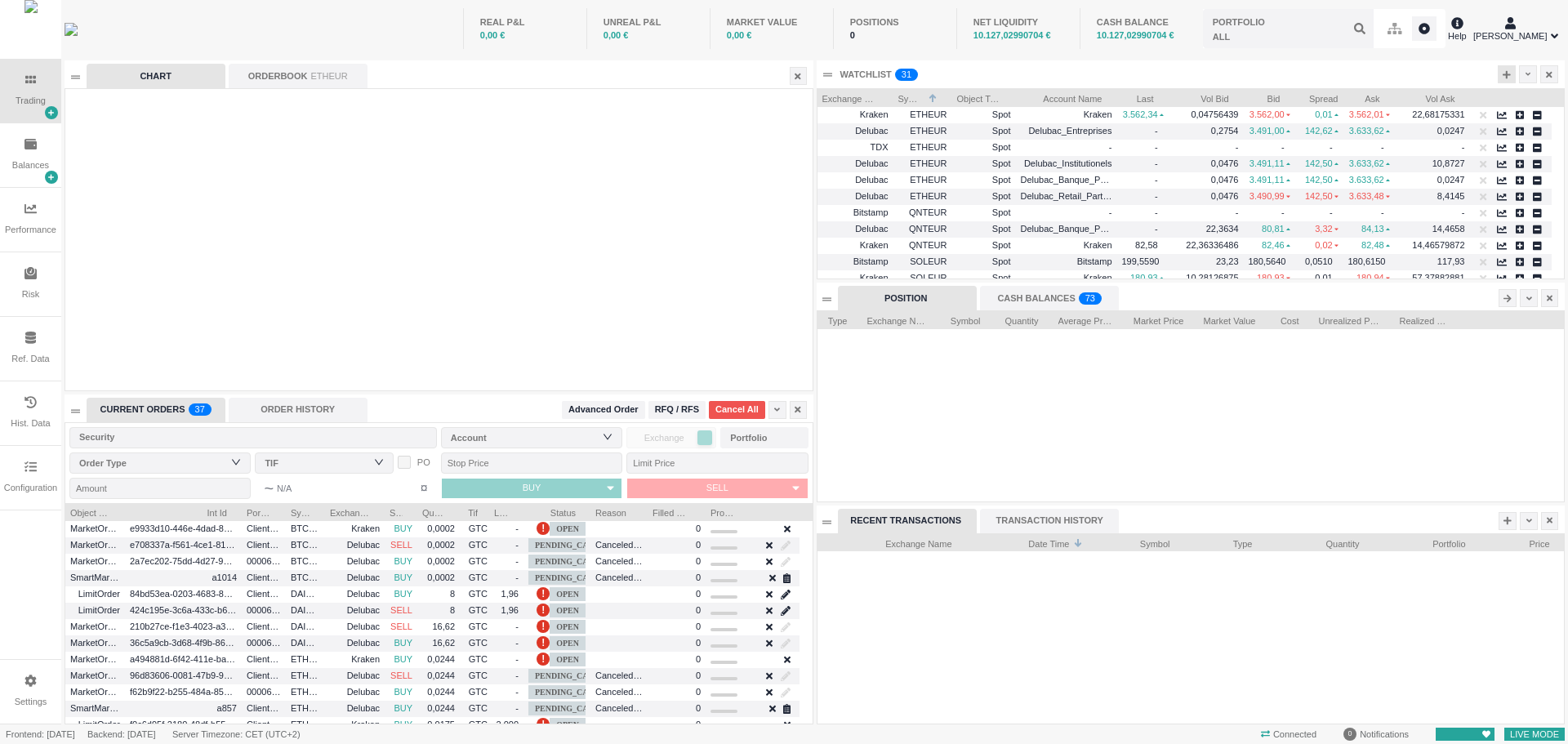
click at [1502, 78] on div at bounding box center [1507, 74] width 18 height 18
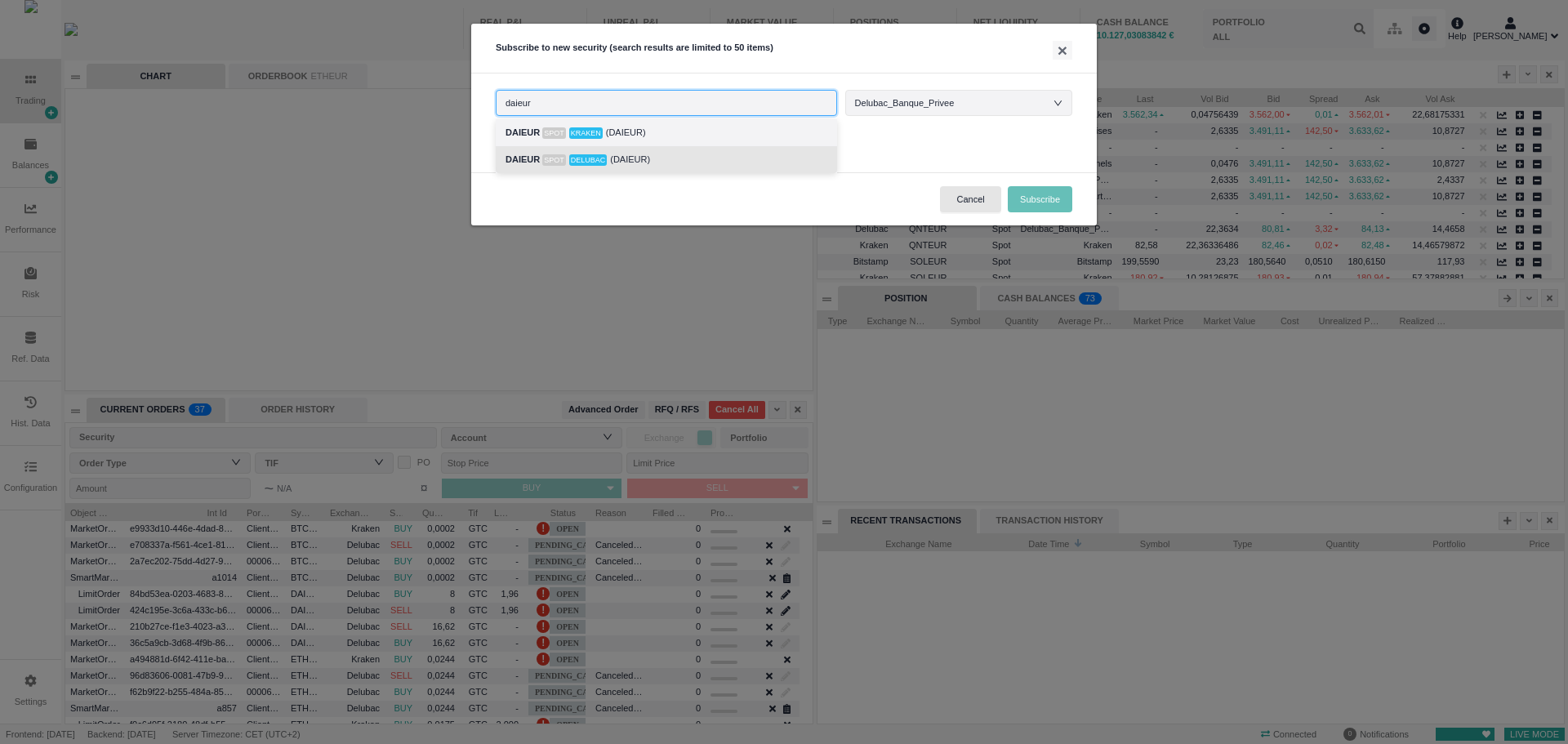
click at [638, 156] on div "DAIEUR Spot Delubac (DAIEUR)" at bounding box center [666, 160] width 322 height 19
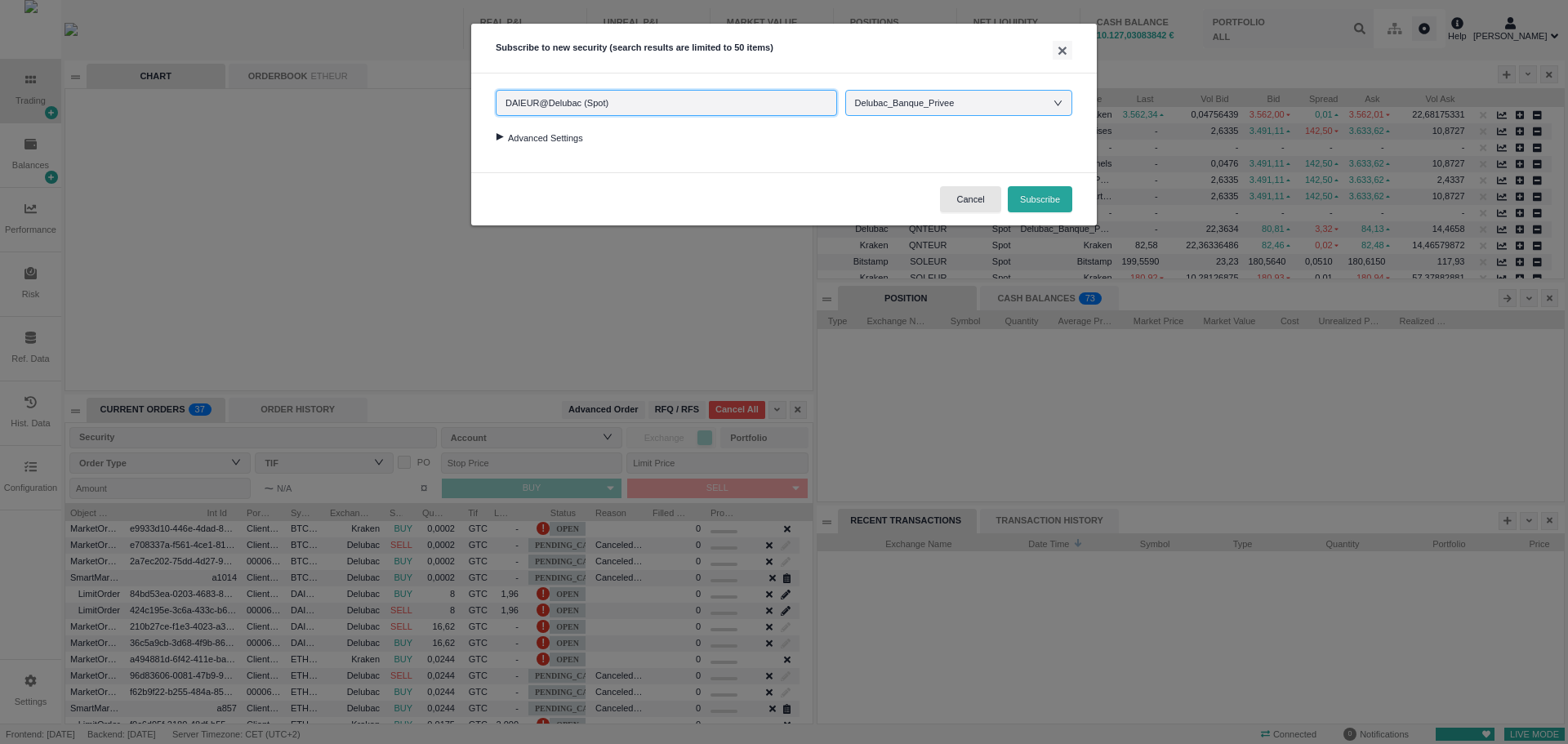
type input "DAIEUR@Delubac (Spot)"
click at [918, 109] on div "Delubac_Banque_Privee" at bounding box center [913, 103] width 116 height 24
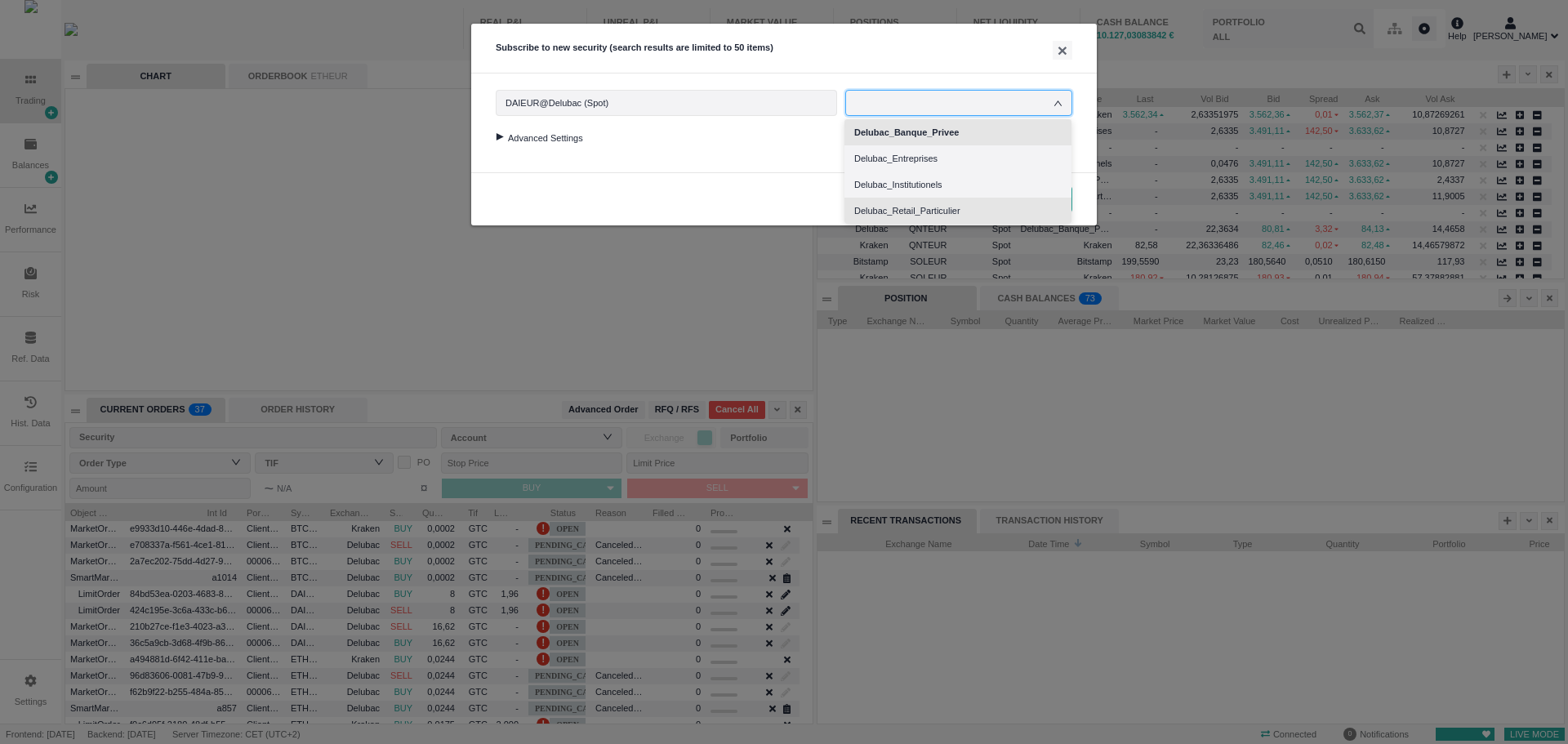
click at [923, 209] on li "Delubac_Retail_Particulier" at bounding box center [958, 211] width 227 height 26
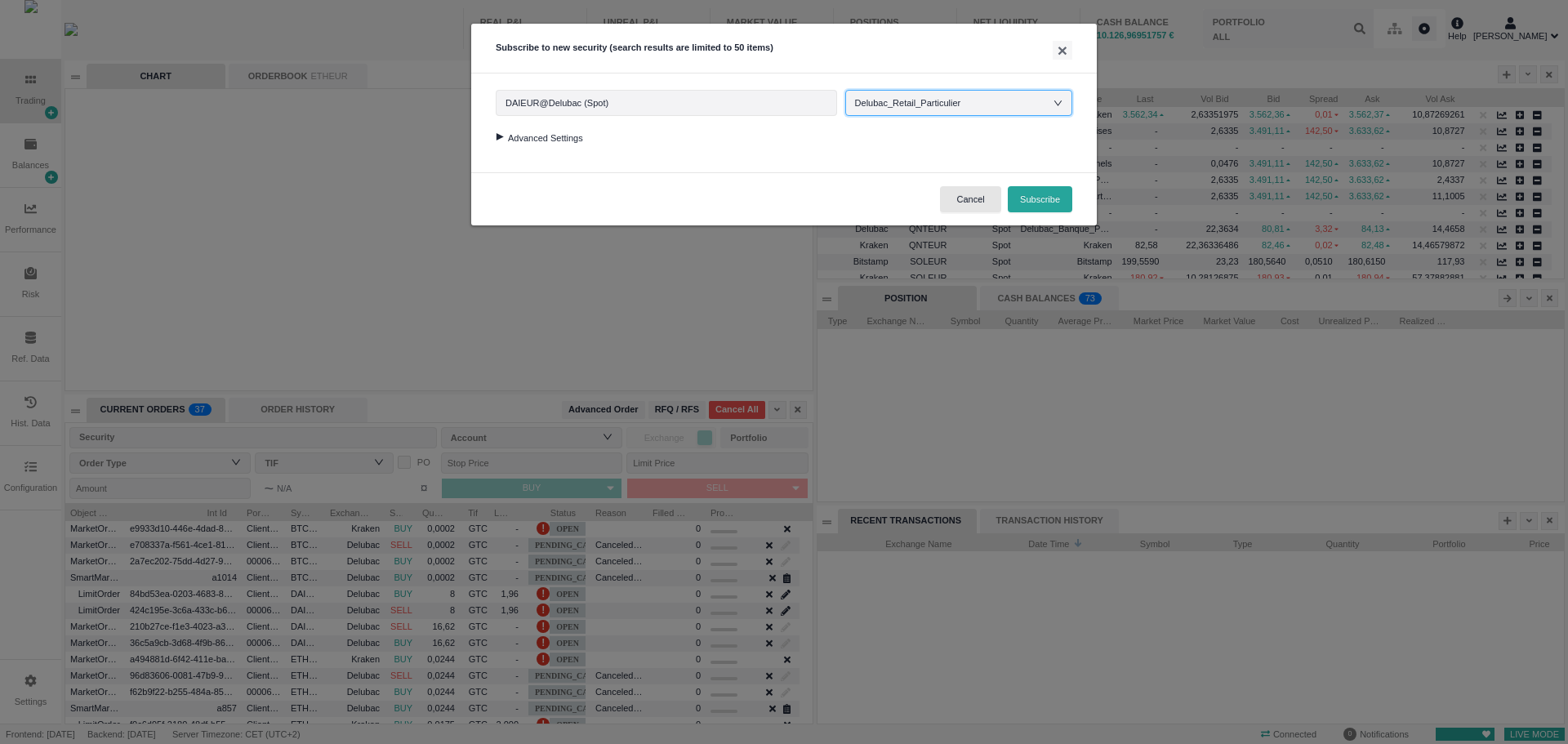
click at [498, 142] on div "Advanced Settings" at bounding box center [784, 137] width 576 height 22
click at [503, 136] on div at bounding box center [500, 136] width 22 height 8
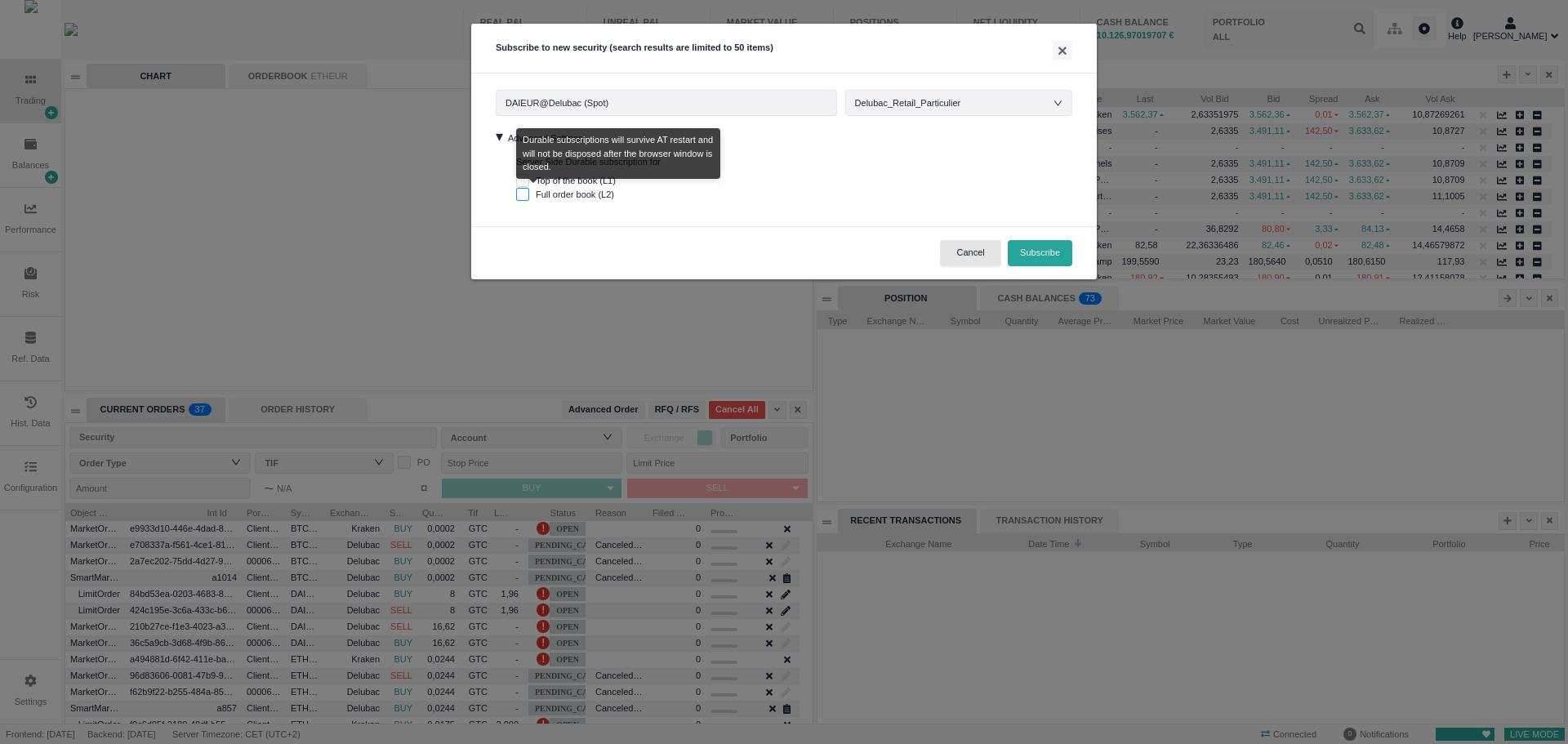
click at [524, 191] on input "Full order book (L2)" at bounding box center [522, 194] width 13 height 13
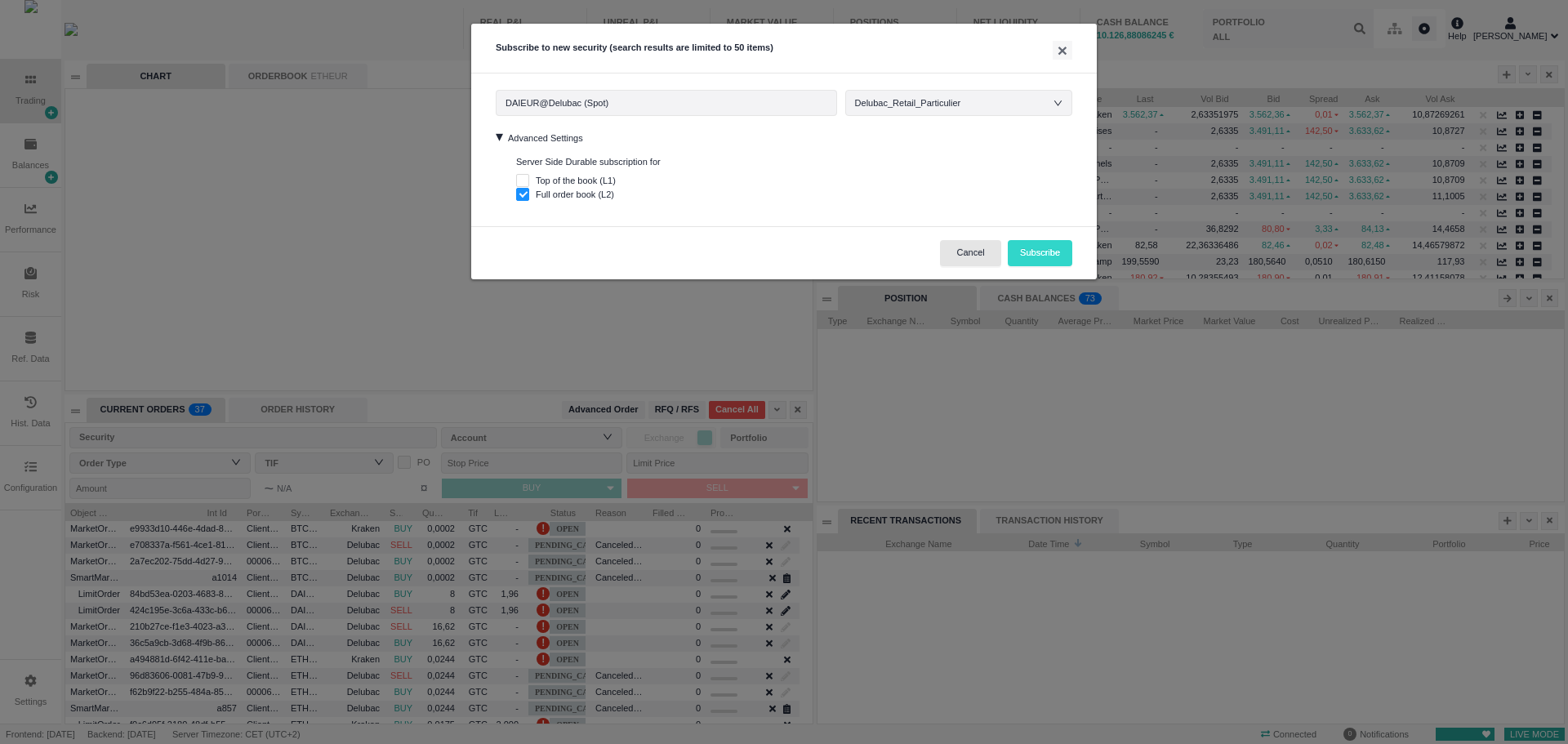
click at [1034, 251] on button "Subscribe" at bounding box center [1040, 253] width 65 height 26
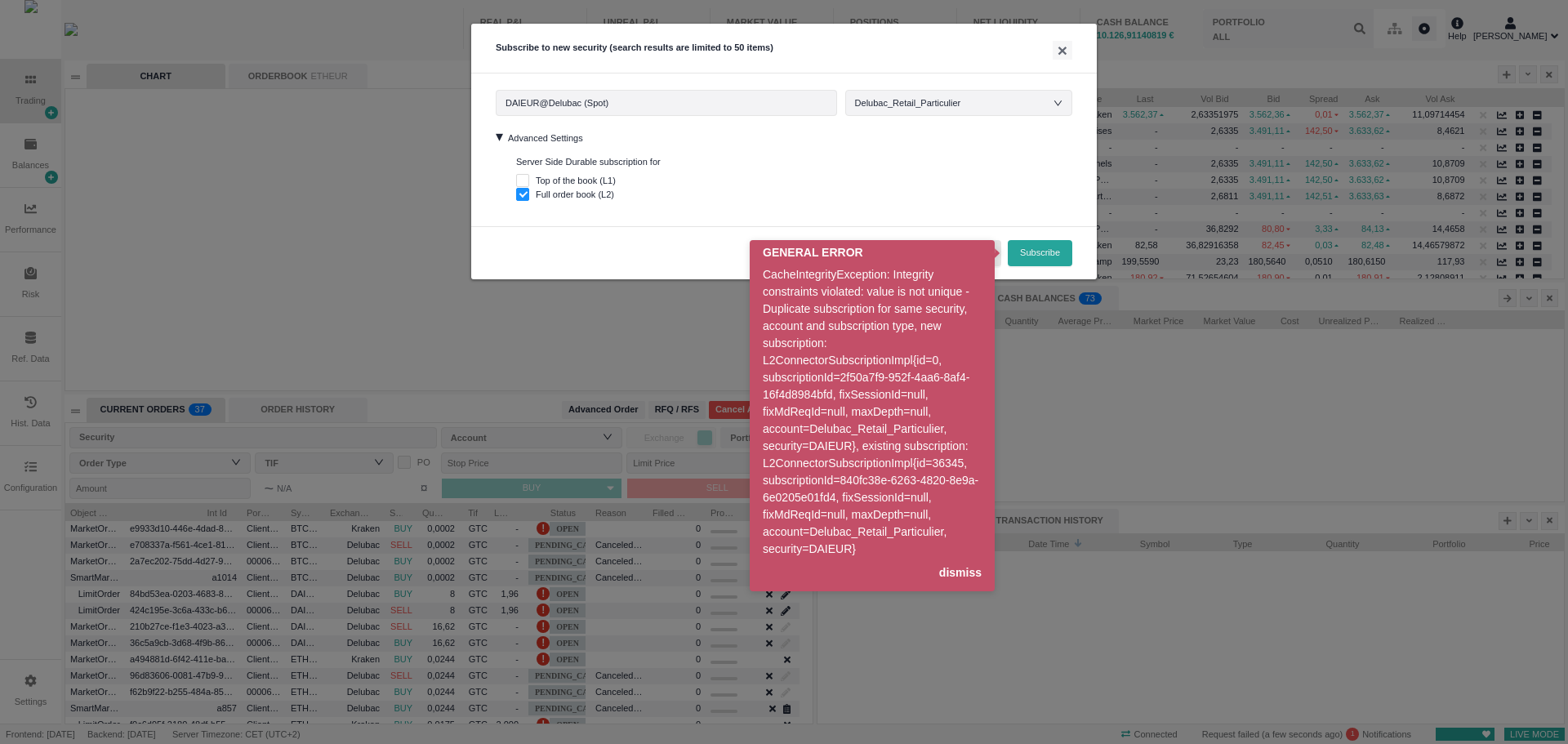
click at [620, 226] on div "Security DAIEUR@Delubac (Spot) DAIEUR@Delubac (Spot) Delubac_Retail_Particulier…" at bounding box center [784, 149] width 626 height 153
click at [959, 209] on div "Security DAIEUR@Delubac (Spot) DAIEUR@Delubac (Spot) Delubac_Retail_Particulier…" at bounding box center [784, 149] width 626 height 153
checkbox input "false"
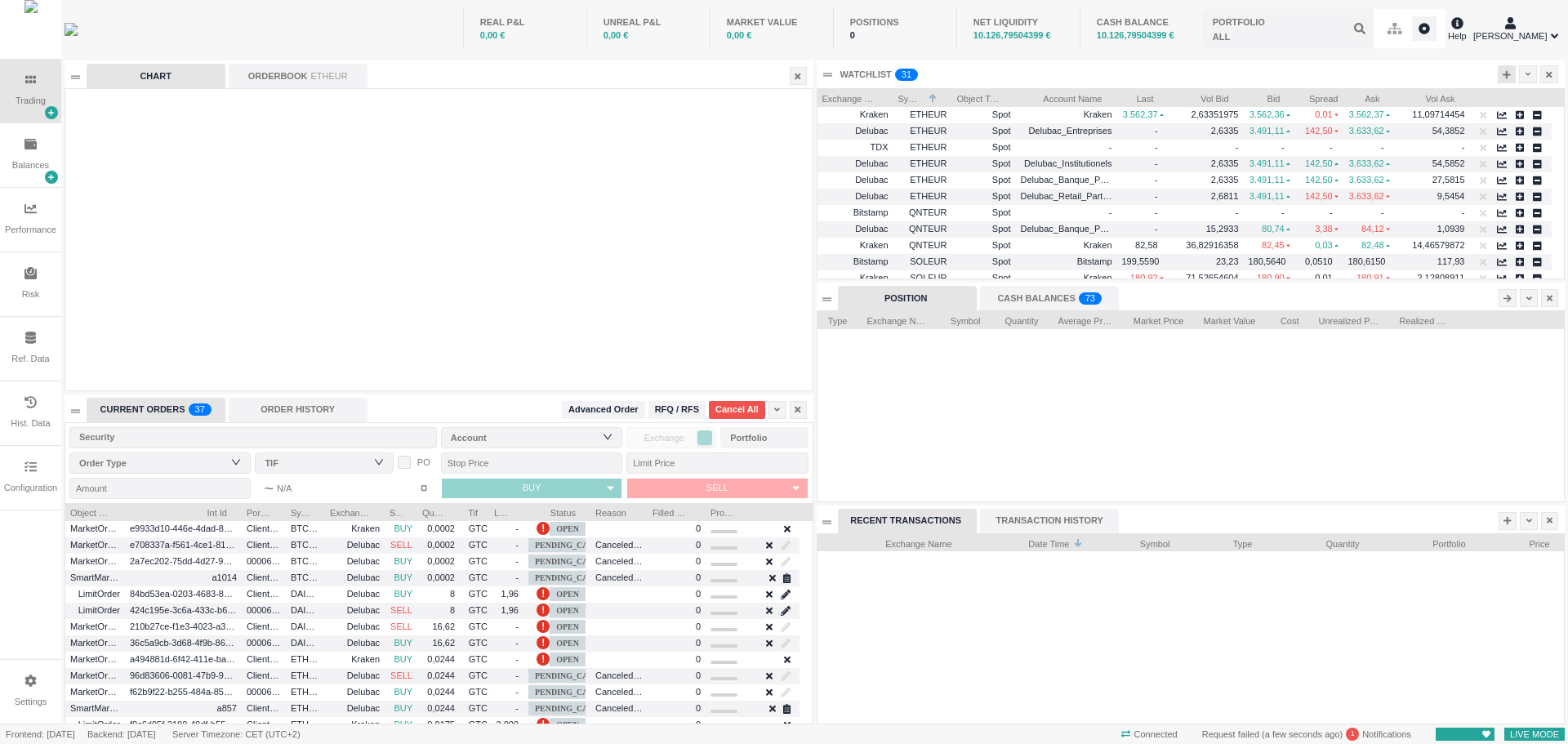
click at [1506, 74] on icon at bounding box center [1506, 73] width 8 height 8
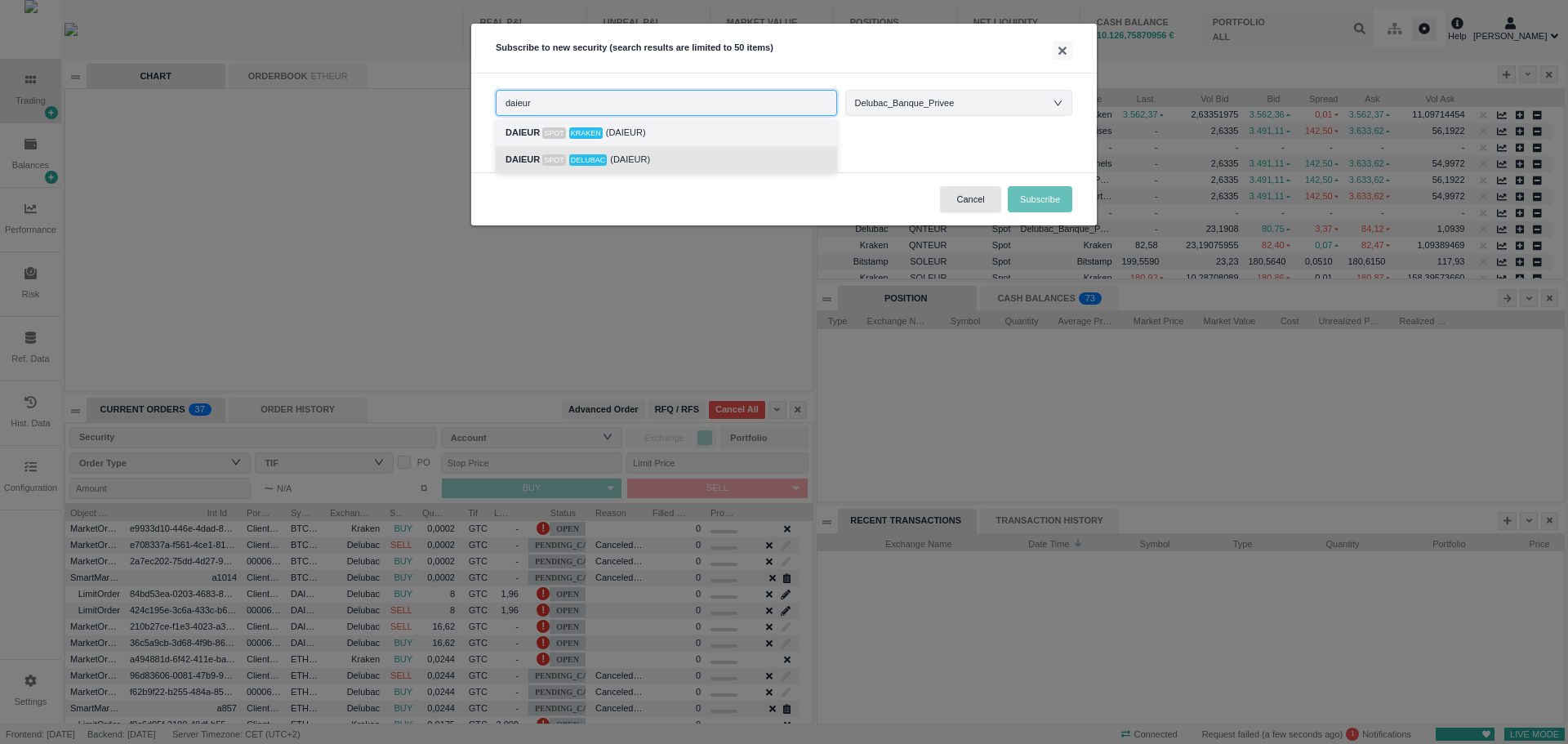
click at [582, 159] on span "Delubac" at bounding box center [589, 160] width 38 height 11
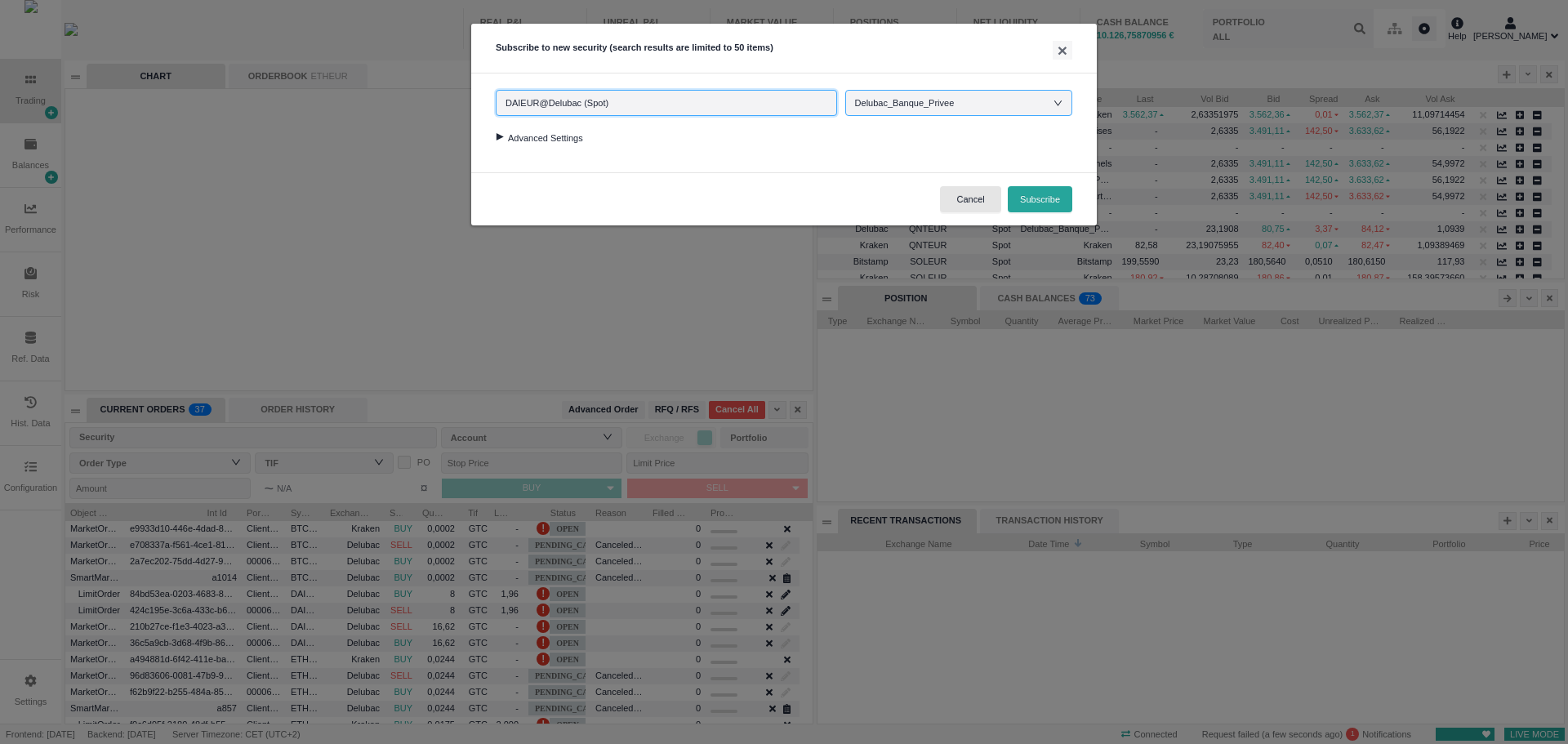
type input "DAIEUR@Delubac (Spot)"
click at [906, 109] on div "Delubac_Banque_Privee" at bounding box center [913, 103] width 116 height 24
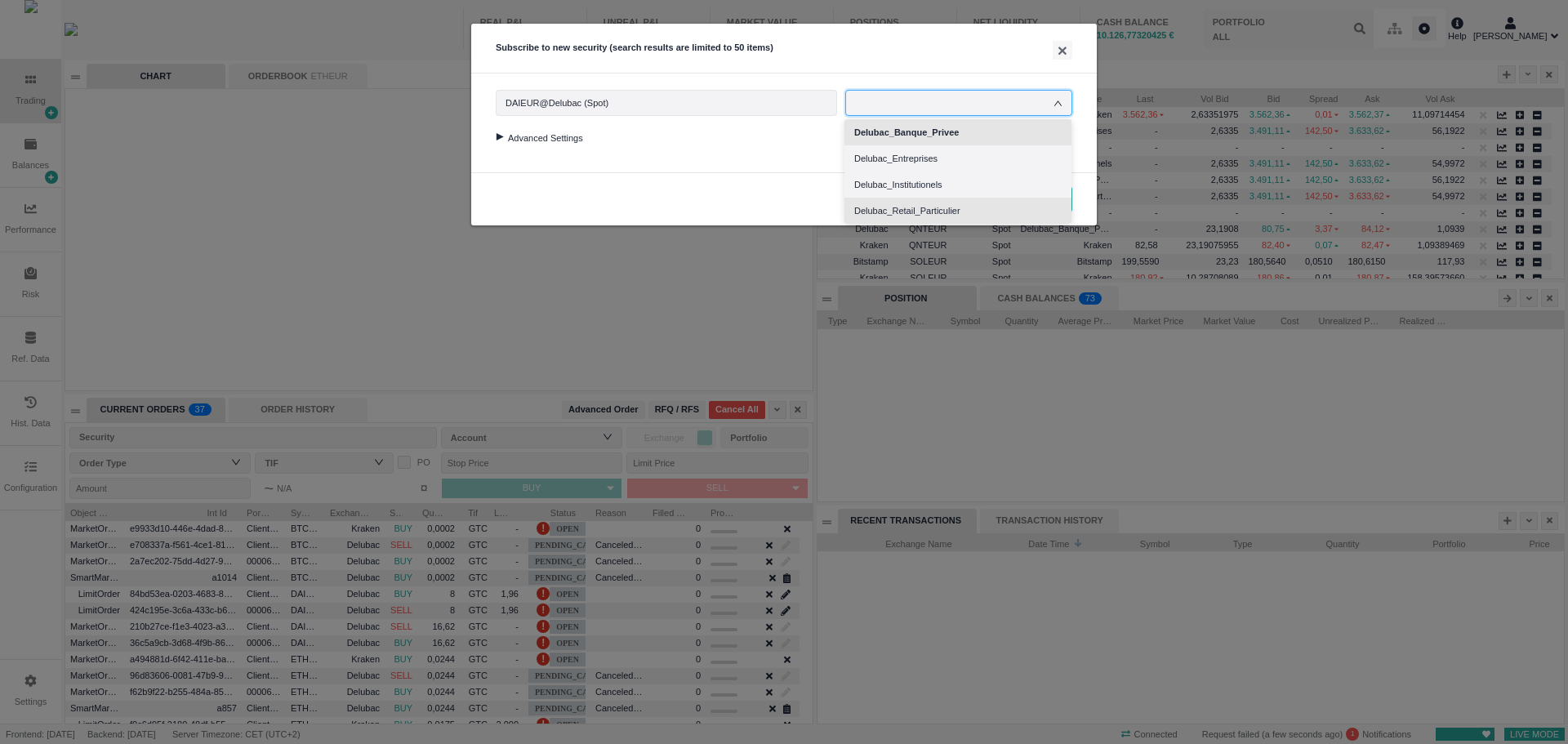
click at [894, 215] on li "Delubac_Retail_Particulier" at bounding box center [958, 211] width 227 height 26
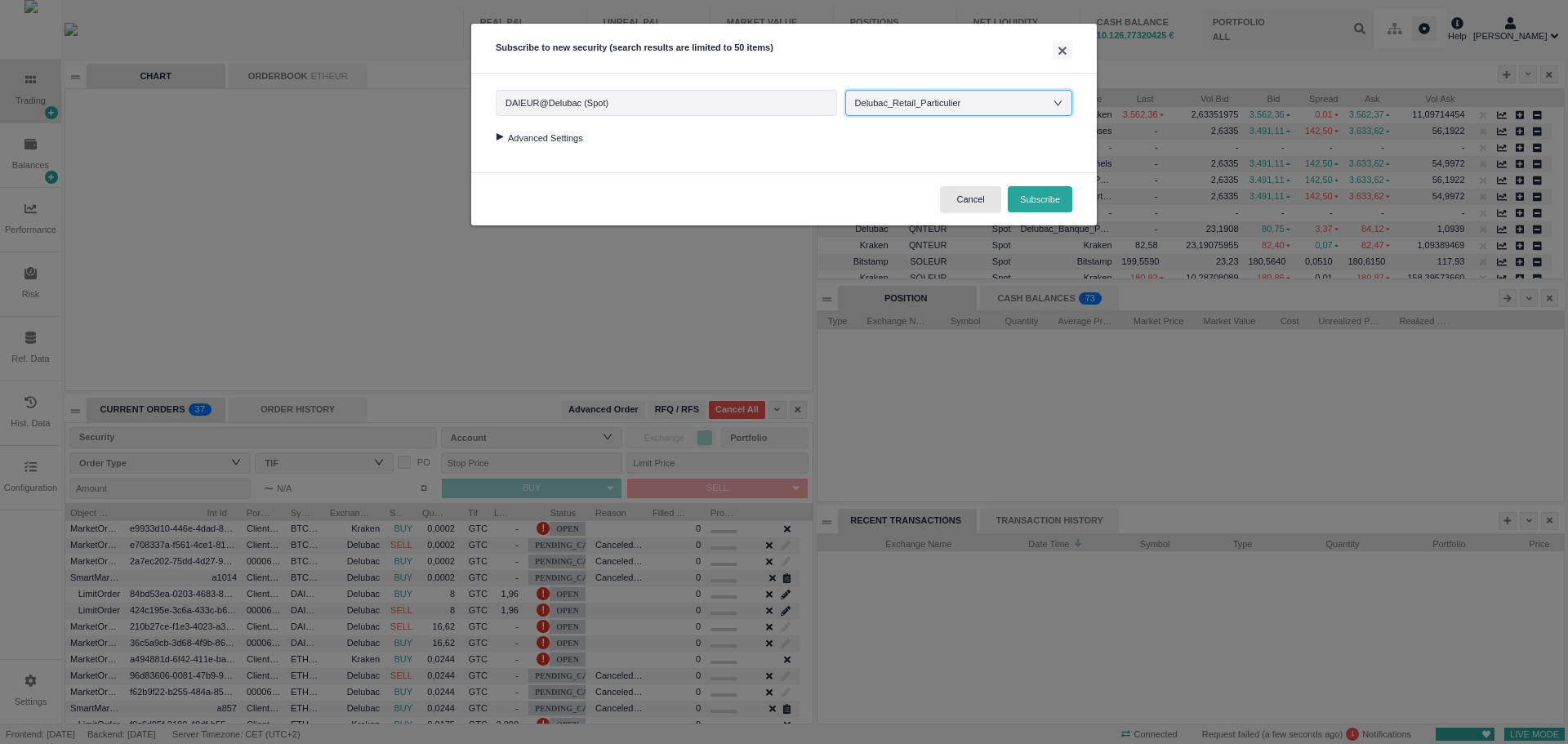
click at [498, 140] on div at bounding box center [500, 136] width 22 height 8
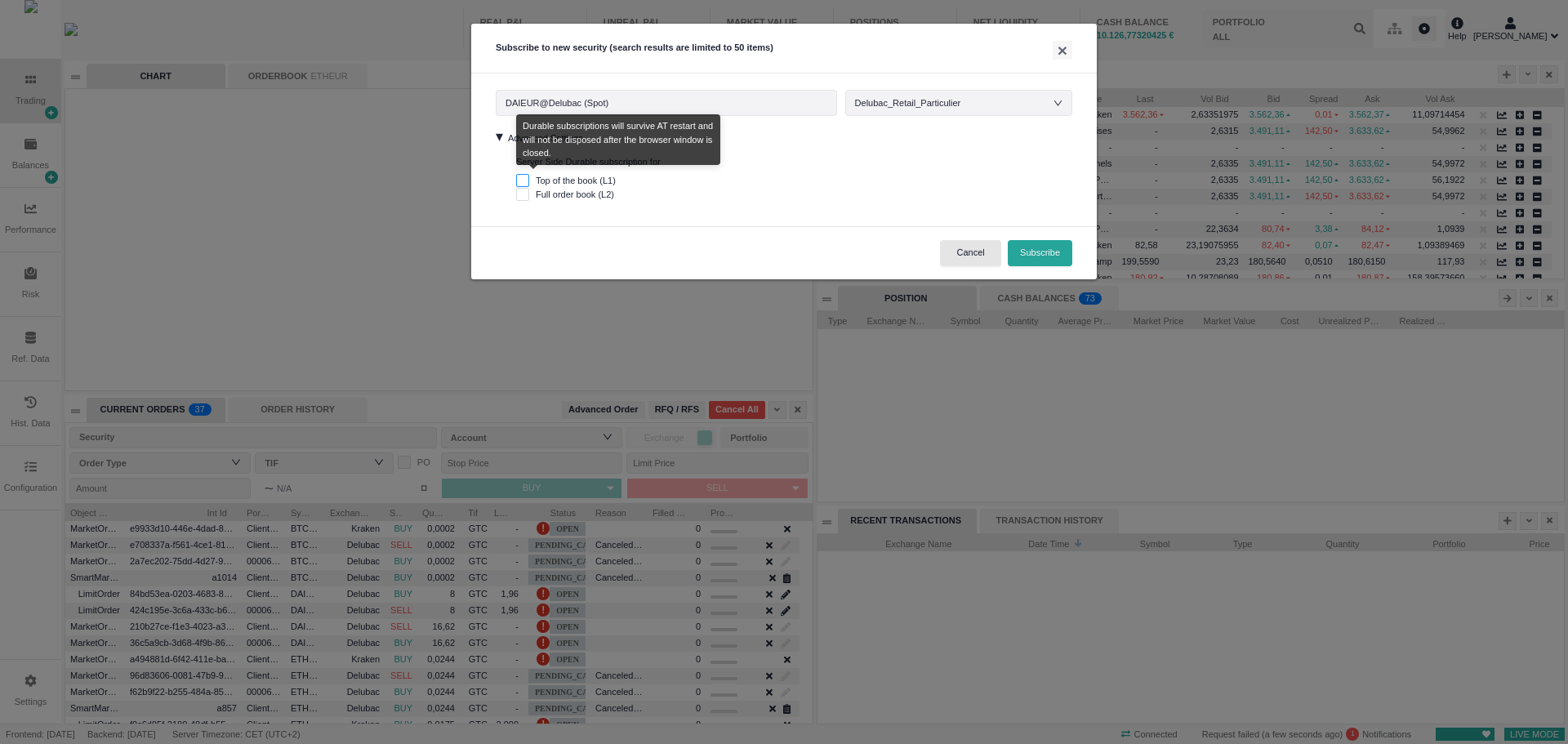
click at [522, 182] on input "Top of the book (L1)" at bounding box center [522, 180] width 13 height 13
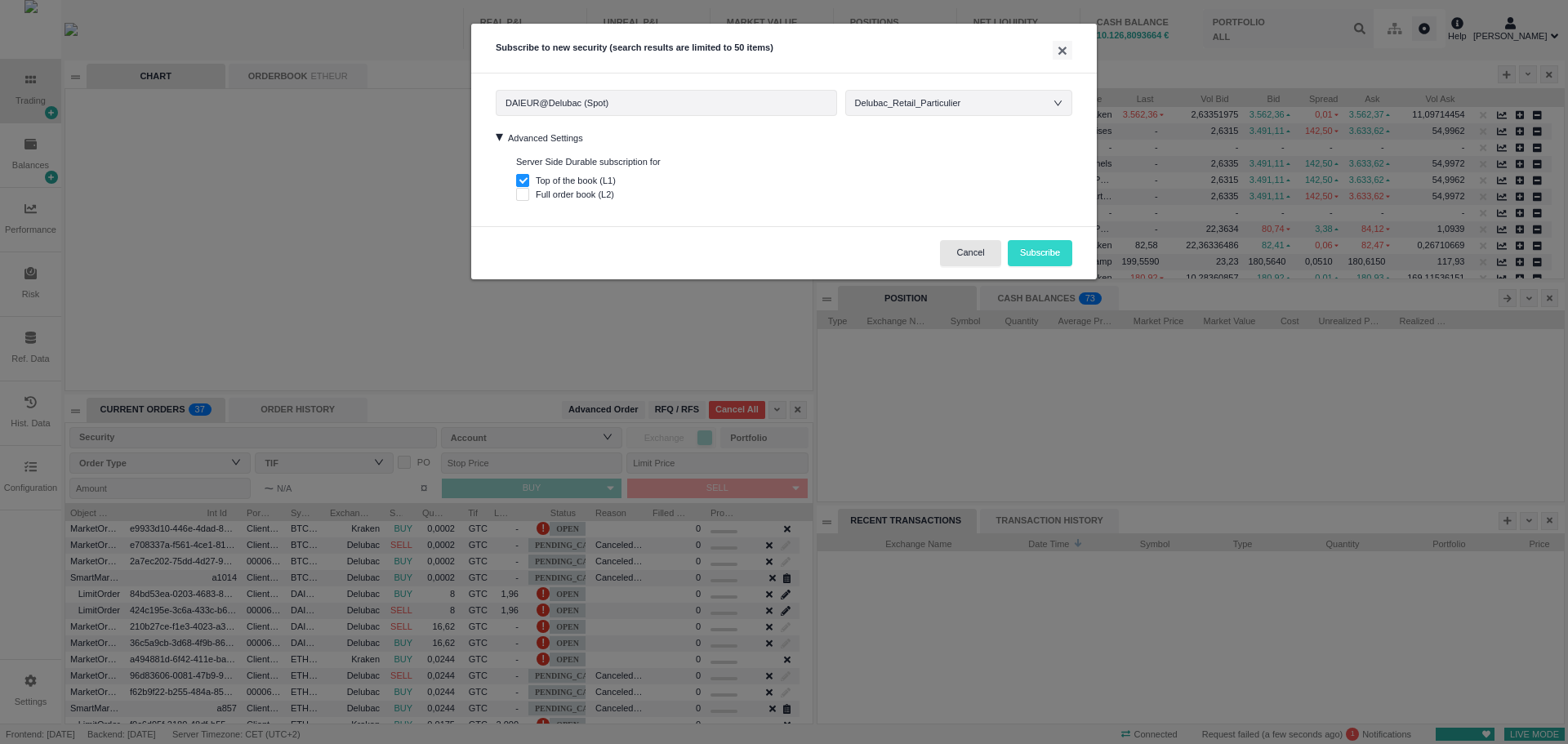
click at [1030, 248] on button "Subscribe" at bounding box center [1040, 253] width 65 height 26
checkbox input "false"
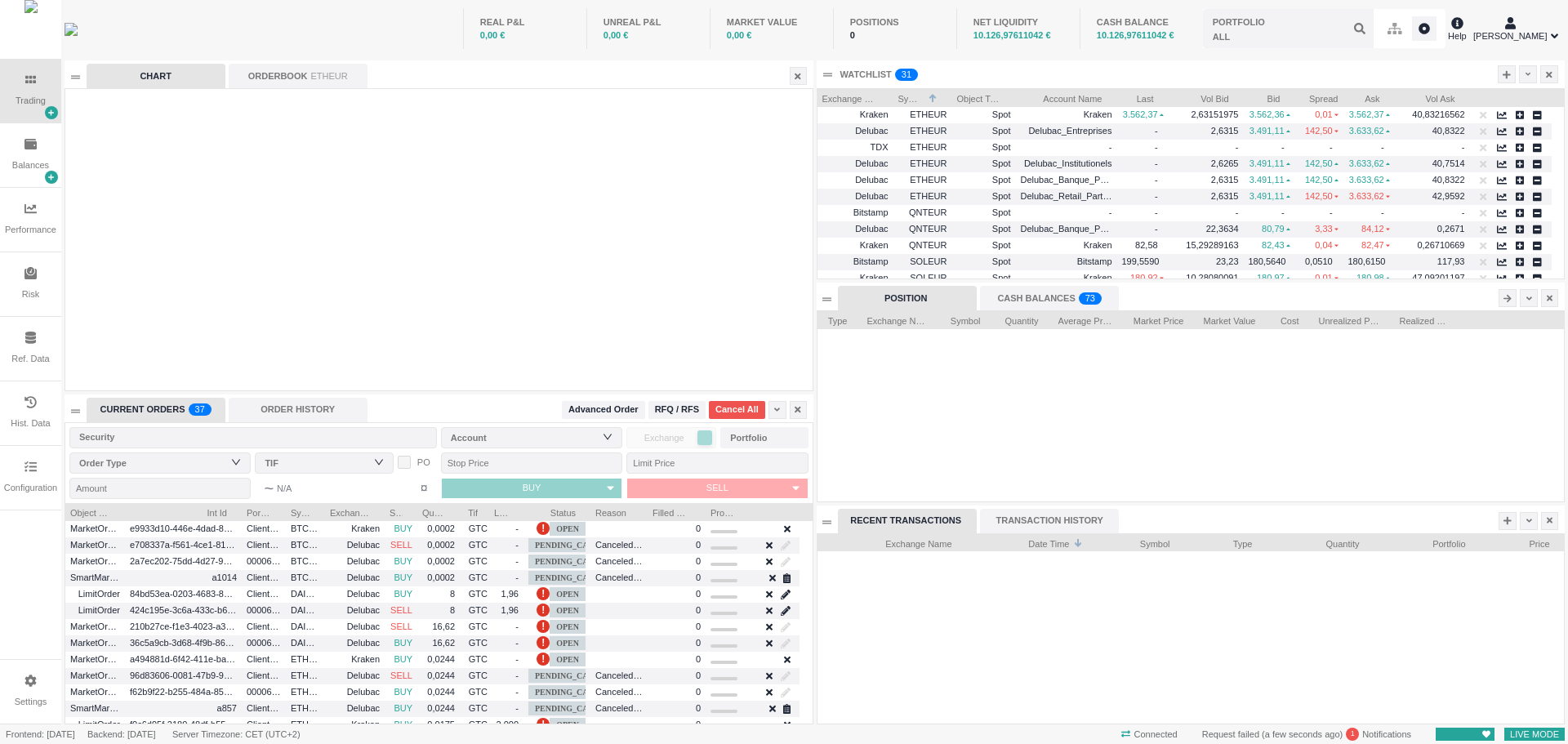
click at [971, 635] on div at bounding box center [1191, 638] width 747 height 173
click at [1506, 75] on icon at bounding box center [1506, 73] width 8 height 8
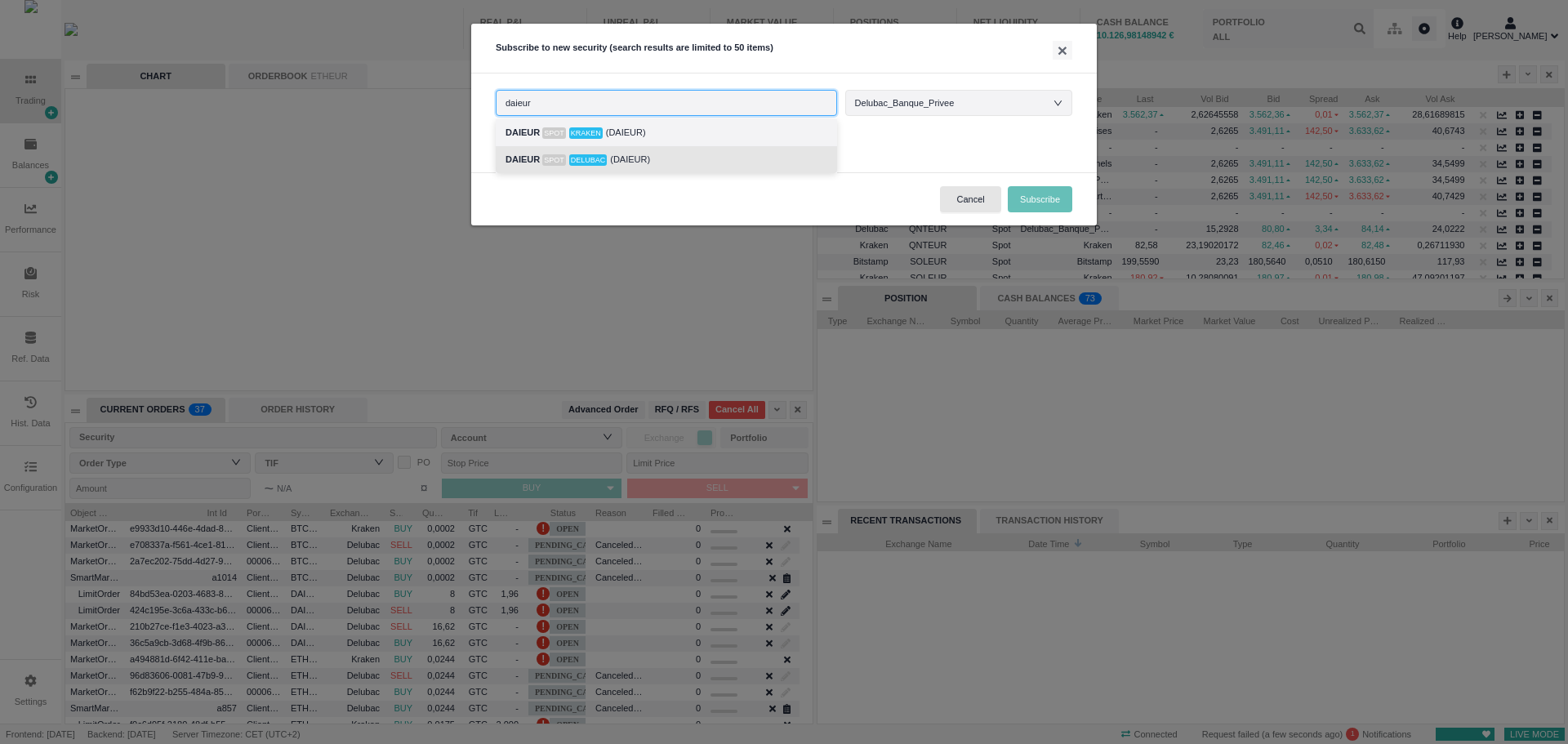
click at [595, 163] on span "Delubac" at bounding box center [589, 160] width 38 height 11
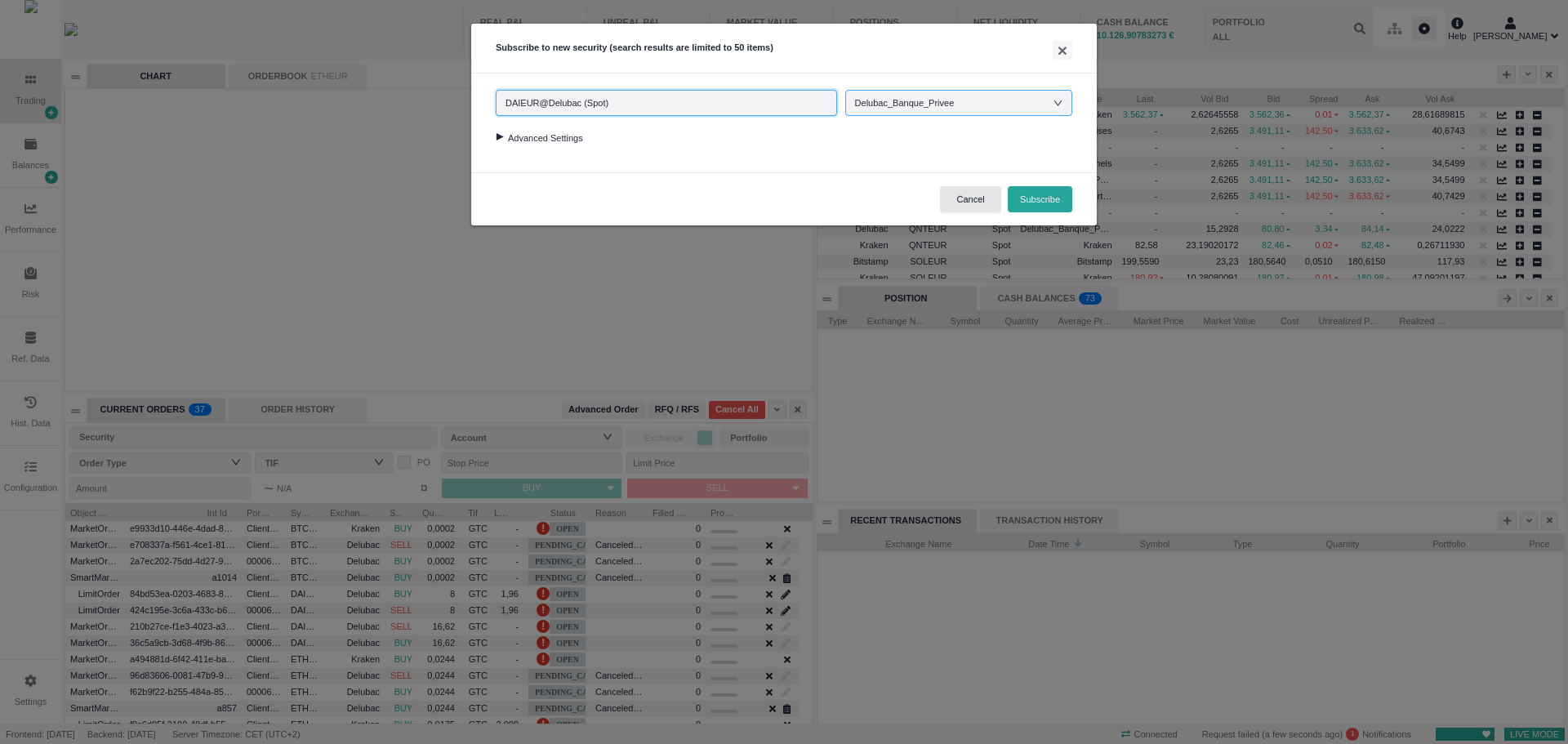
type input "DAIEUR@Delubac (Spot)"
click at [889, 109] on div "Delubac_Banque_Privee" at bounding box center [913, 103] width 116 height 24
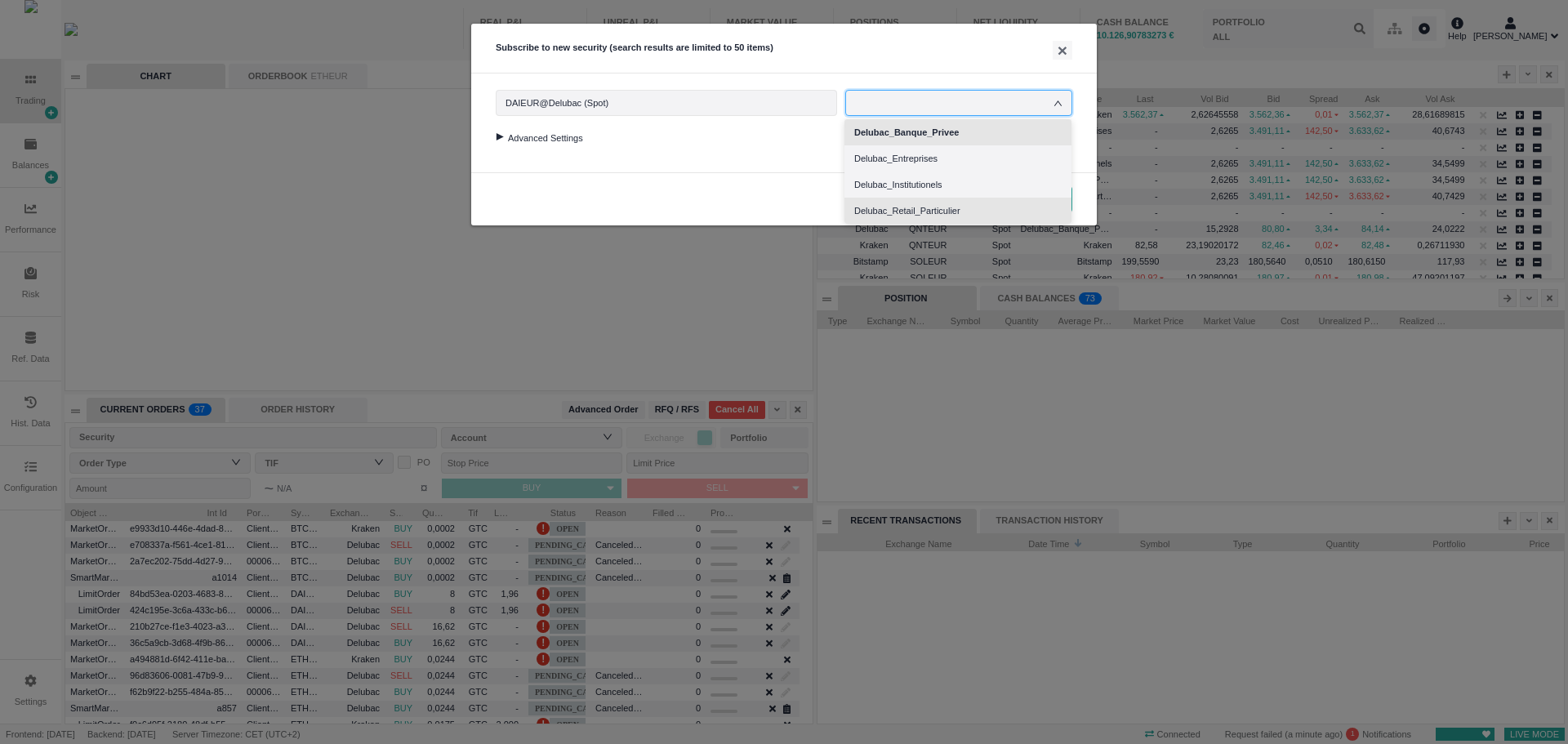
click at [904, 211] on li "Delubac_Retail_Particulier" at bounding box center [958, 211] width 227 height 26
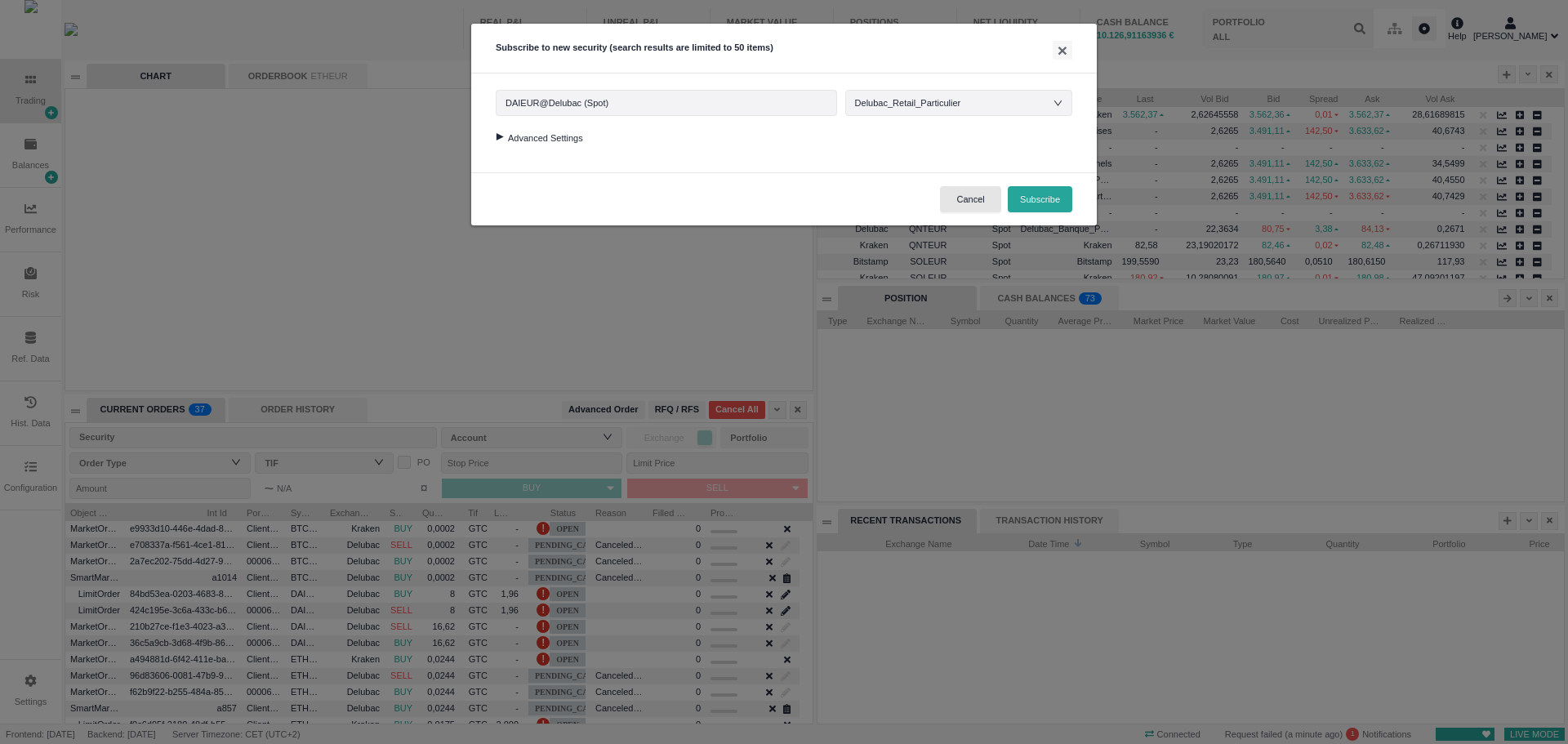
click at [495, 138] on div at bounding box center [500, 136] width 22 height 8
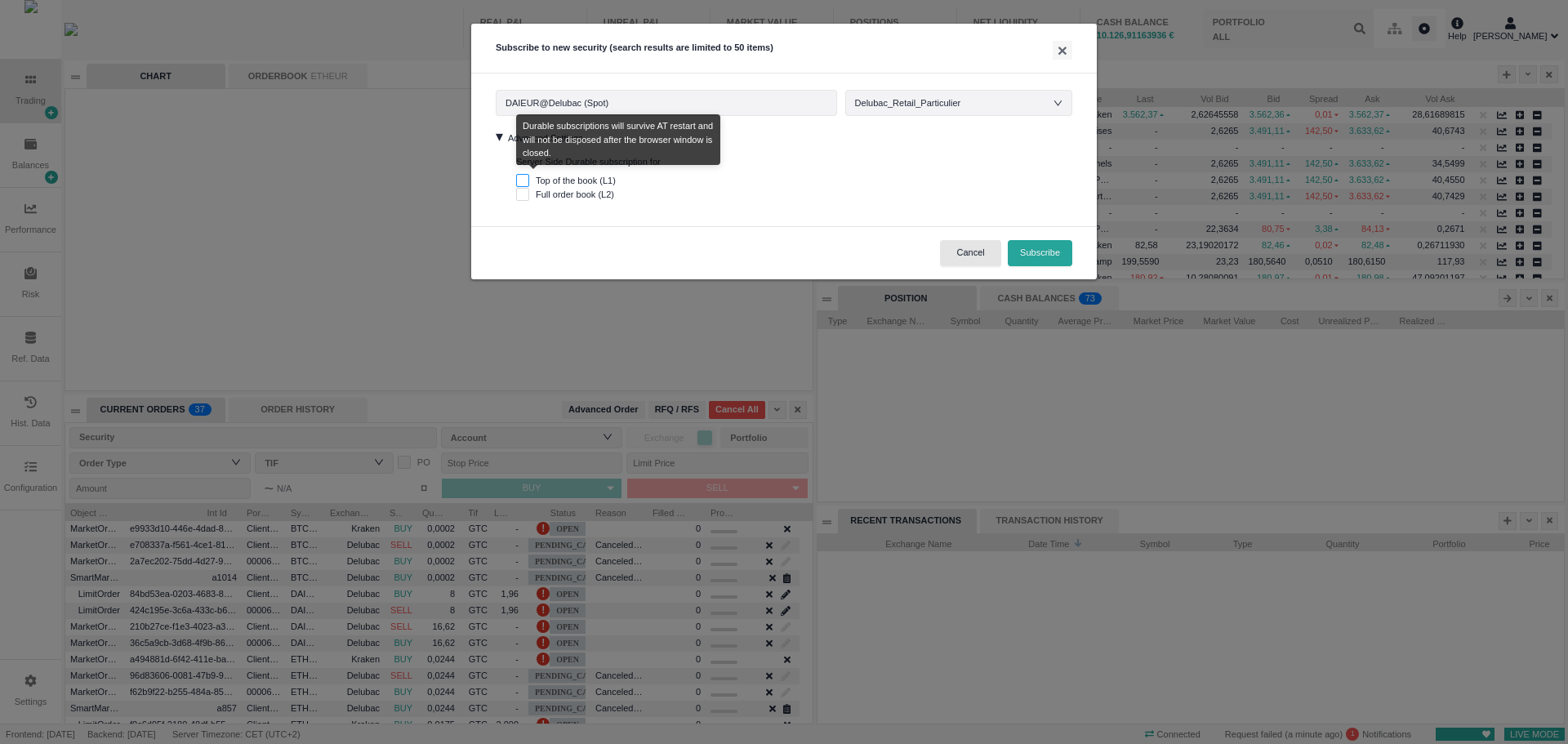
click at [522, 175] on input "Top of the book (L1)" at bounding box center [522, 180] width 13 height 13
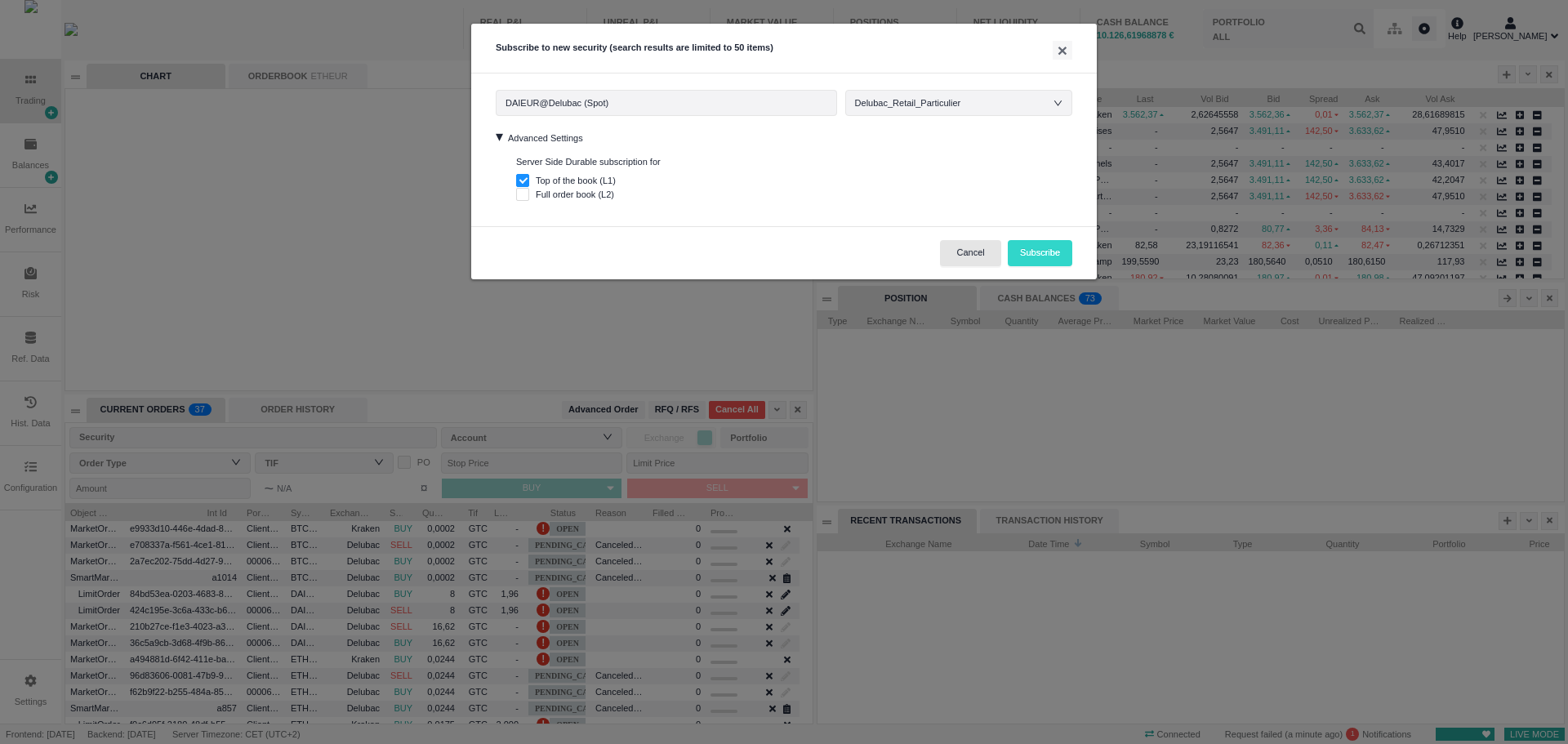
click at [1031, 246] on button "Subscribe" at bounding box center [1040, 253] width 65 height 26
checkbox input "false"
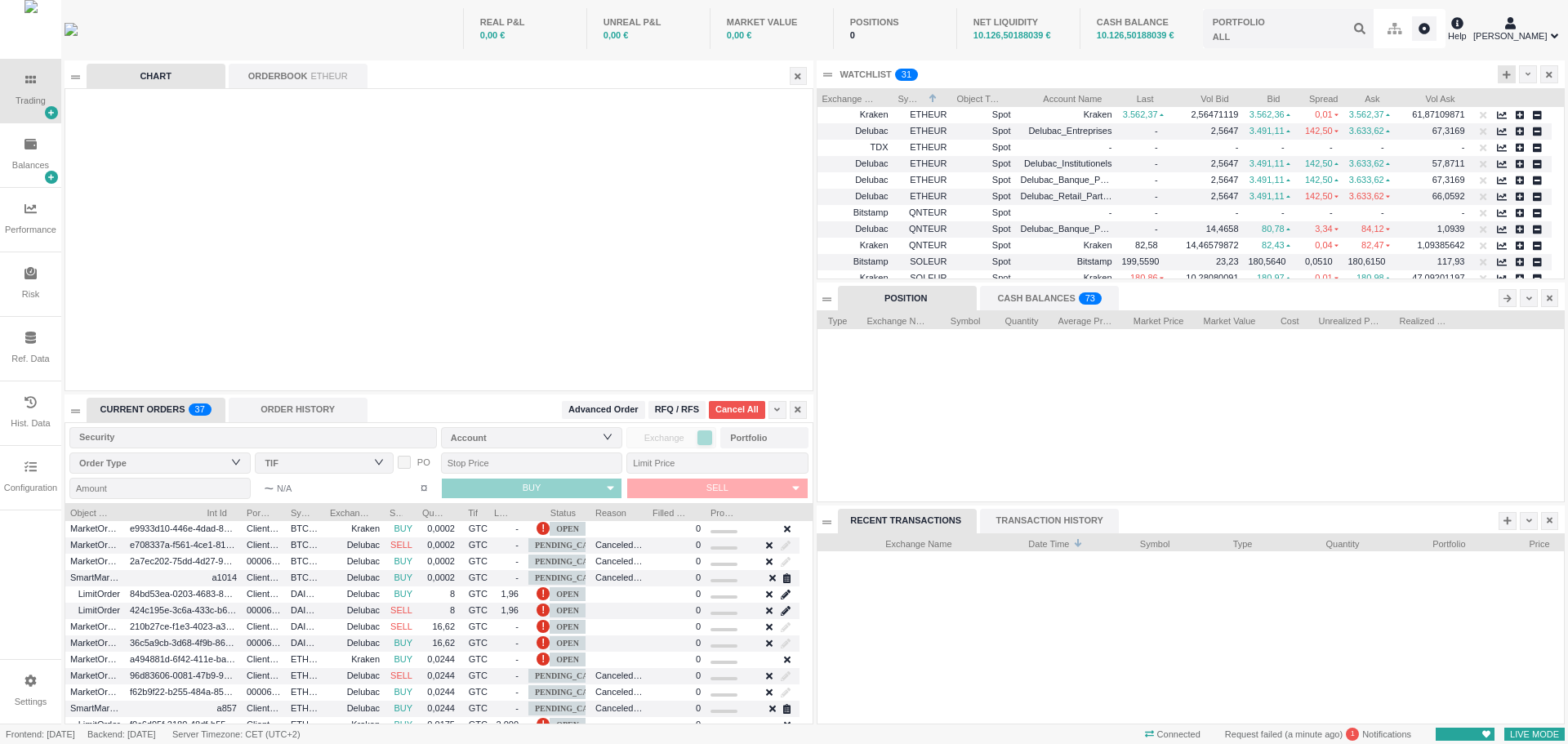
click at [1503, 77] on icon at bounding box center [1506, 74] width 8 height 9
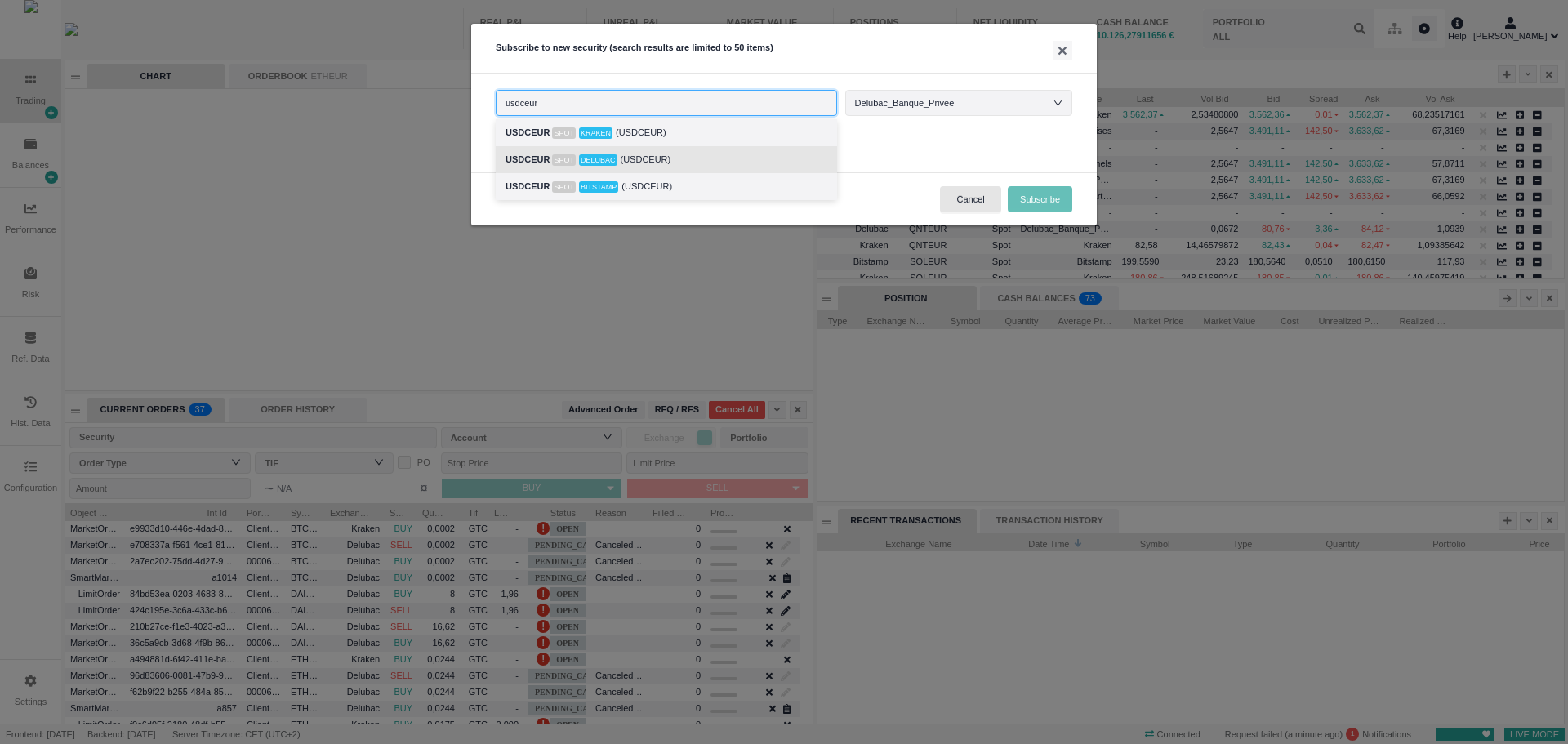
click at [581, 163] on span "Delubac" at bounding box center [598, 160] width 38 height 11
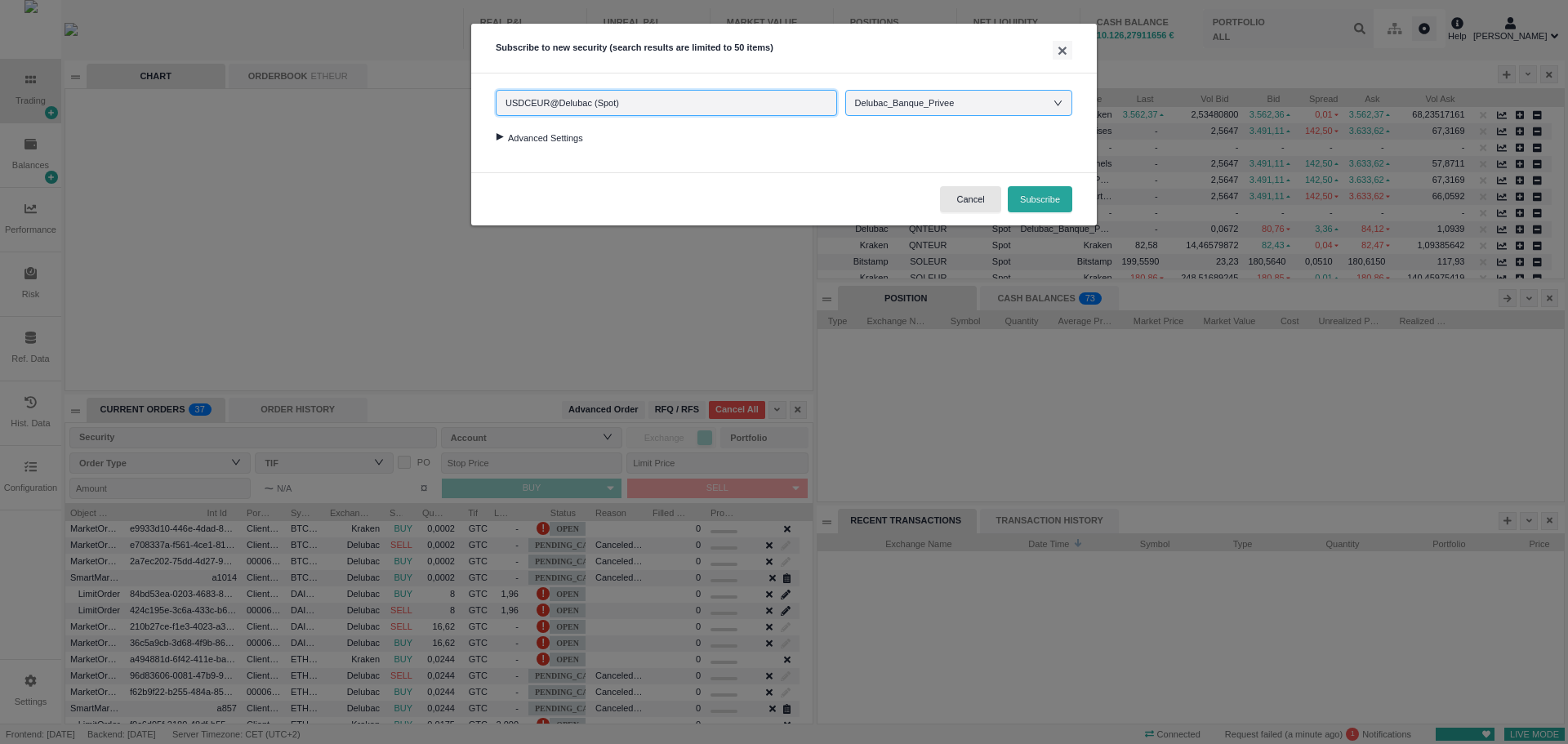
type input "USDCEUR@Delubac (Spot)"
click at [927, 107] on div "Delubac_Banque_Privee" at bounding box center [913, 103] width 116 height 24
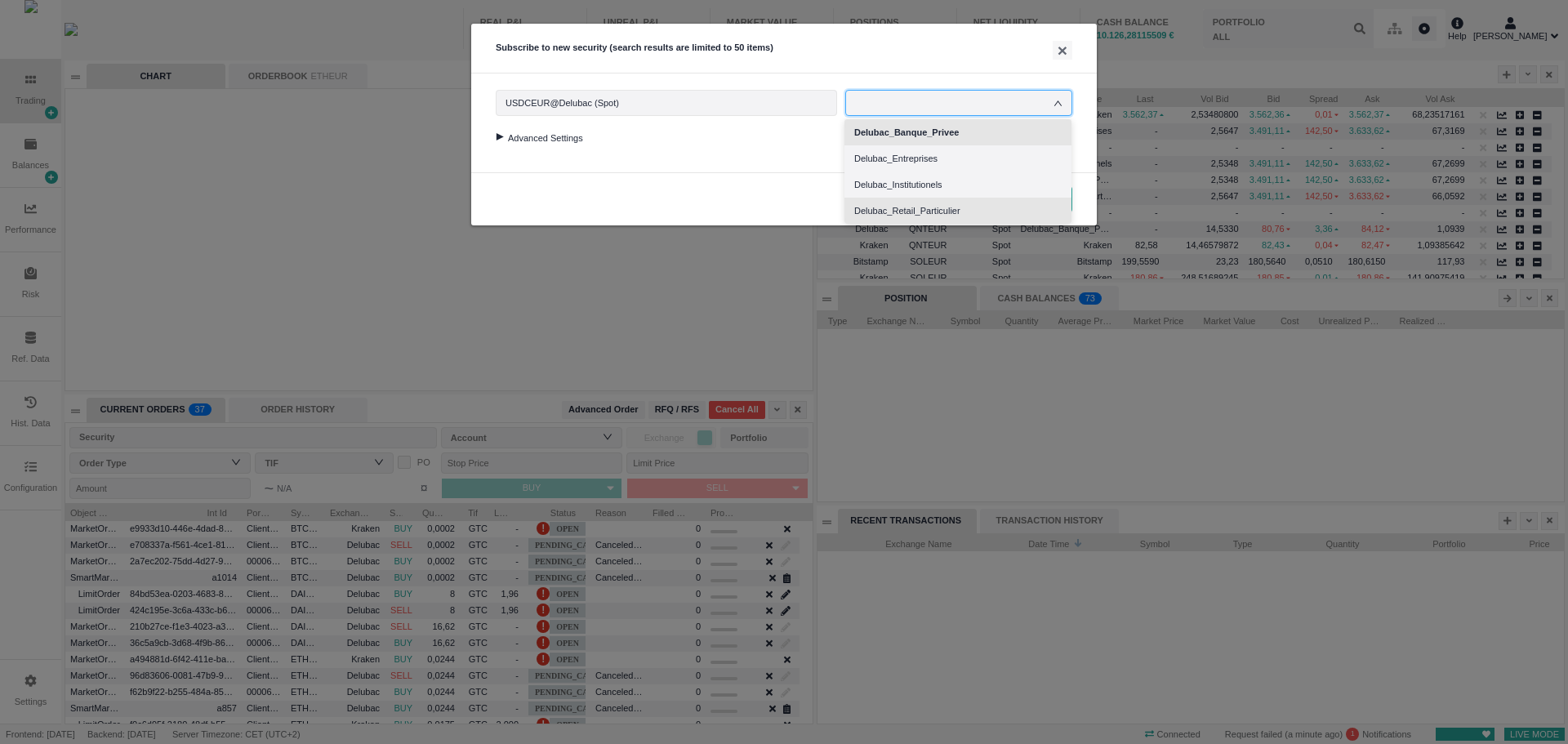
click at [915, 210] on li "Delubac_Retail_Particulier" at bounding box center [958, 211] width 227 height 26
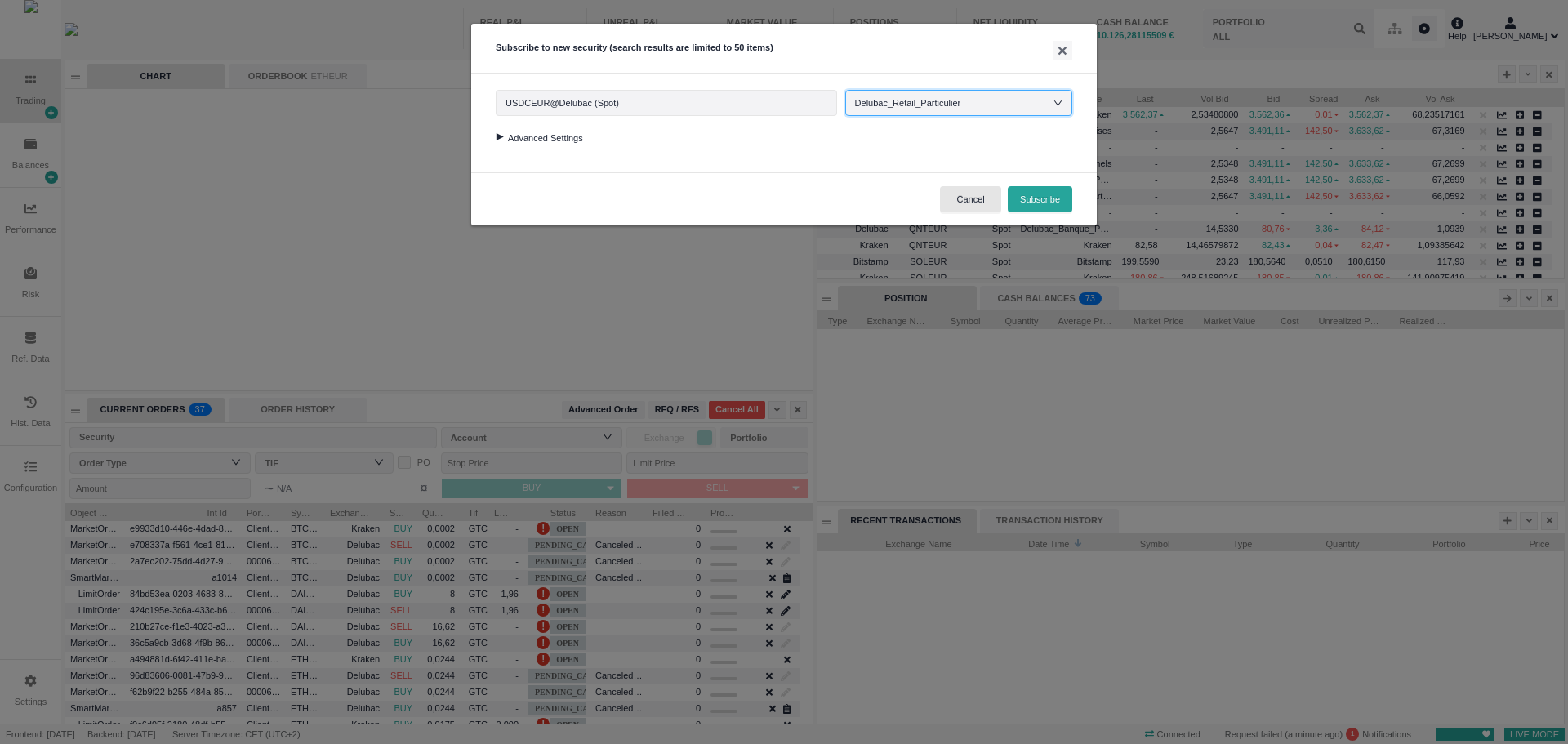
click at [498, 137] on div at bounding box center [500, 136] width 22 height 8
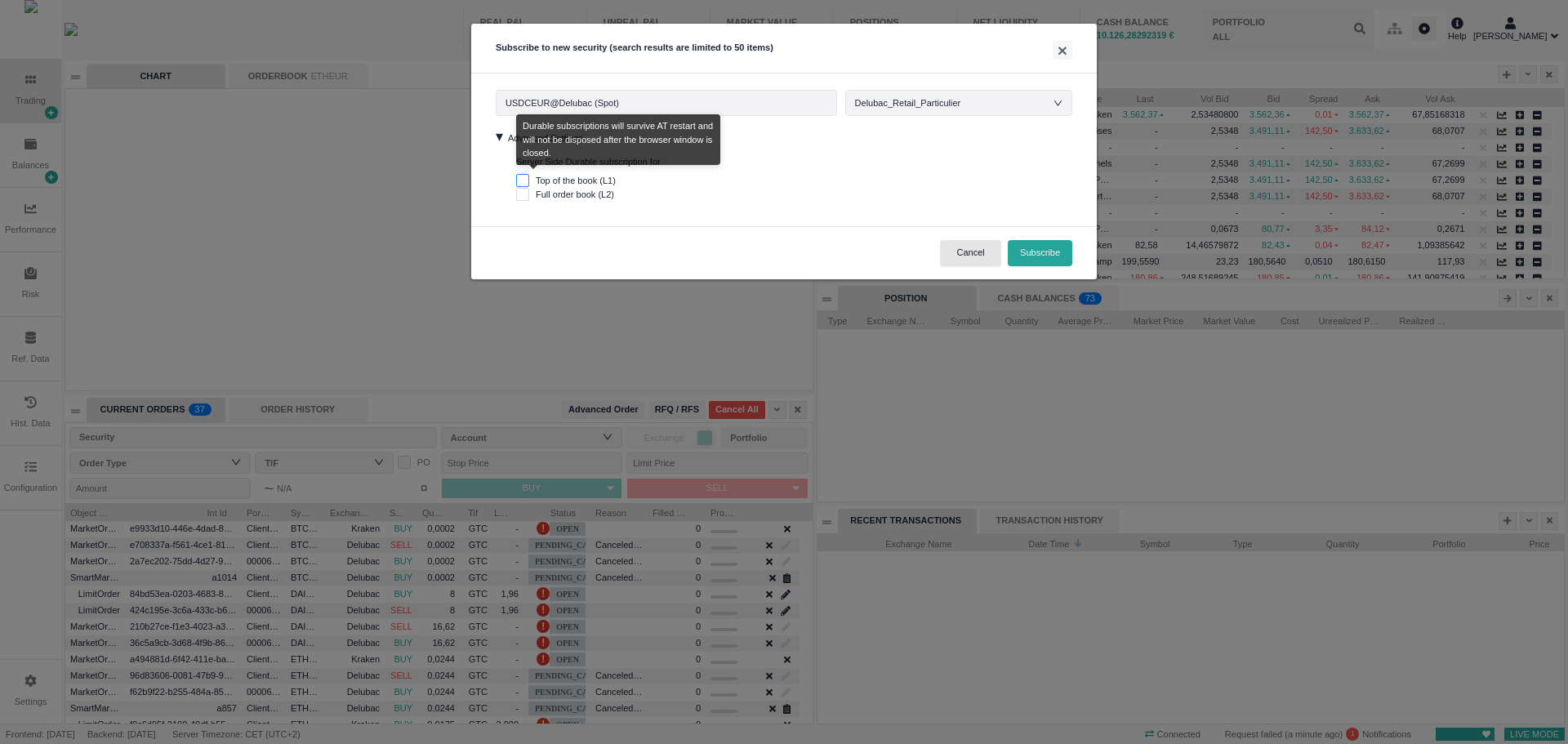
click at [523, 180] on input "Top of the book (L1)" at bounding box center [522, 180] width 13 height 13
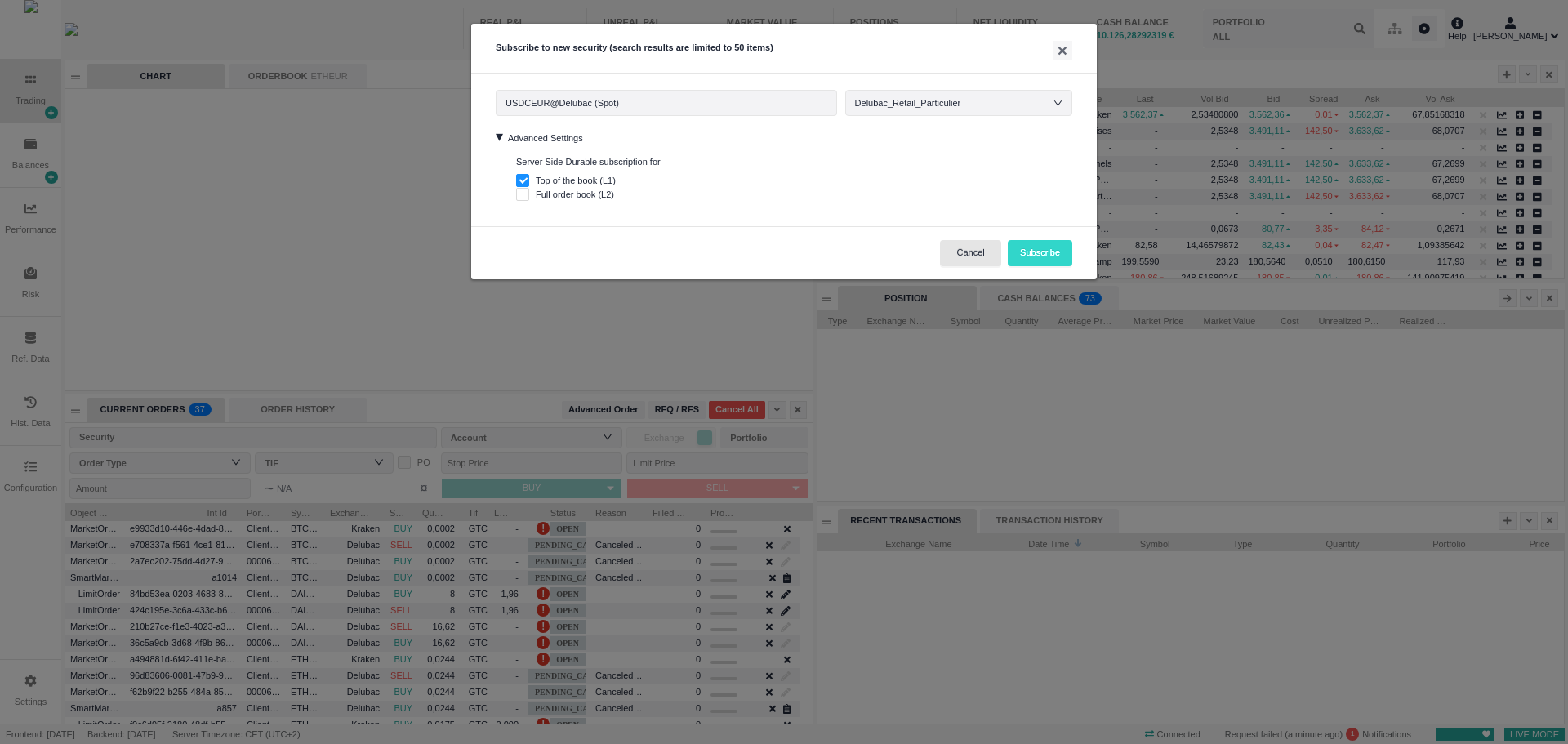
click at [1025, 247] on button "Subscribe" at bounding box center [1040, 253] width 65 height 26
checkbox input "false"
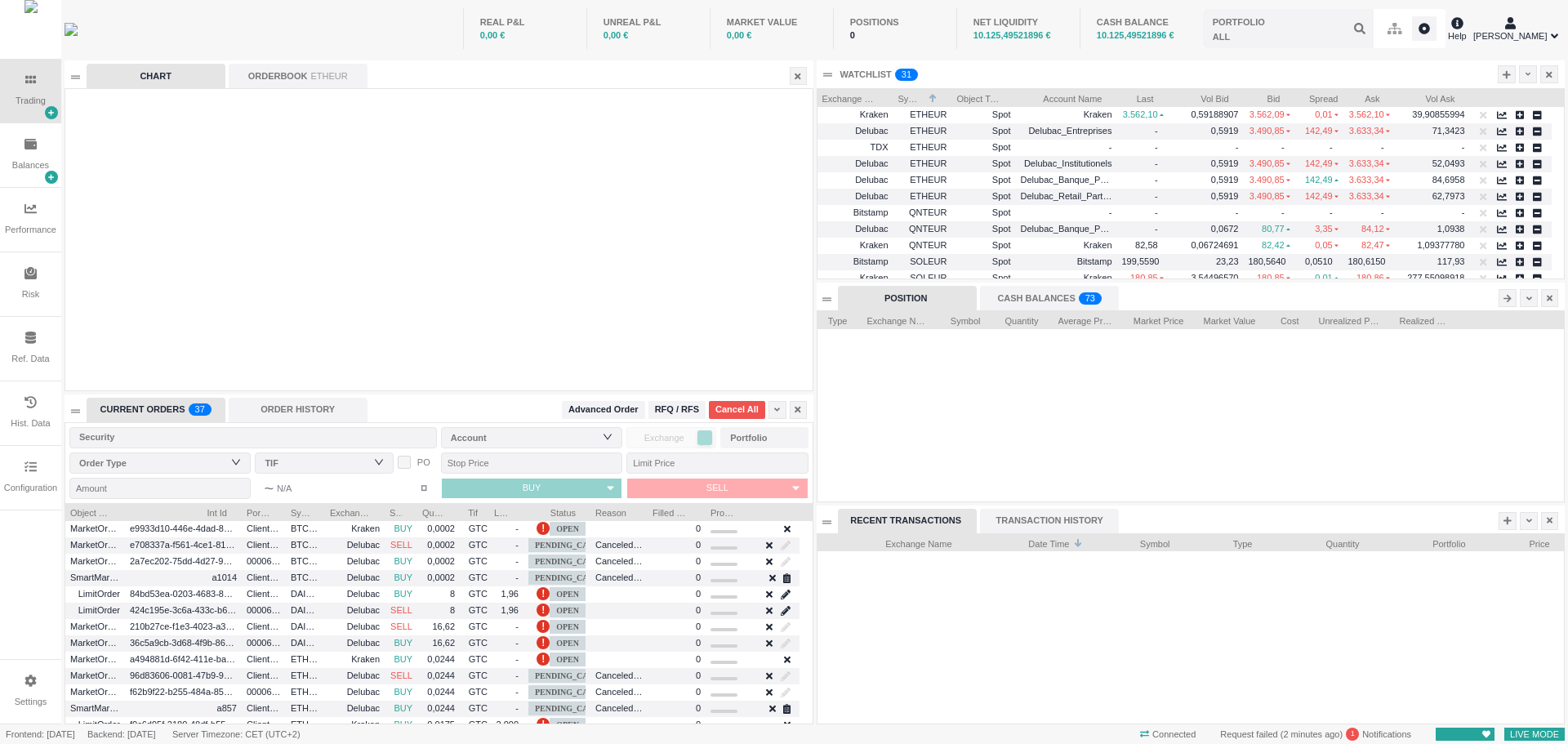
click at [0, 559] on div at bounding box center [30, 585] width 61 height 148
